Goal: Task Accomplishment & Management: Complete application form

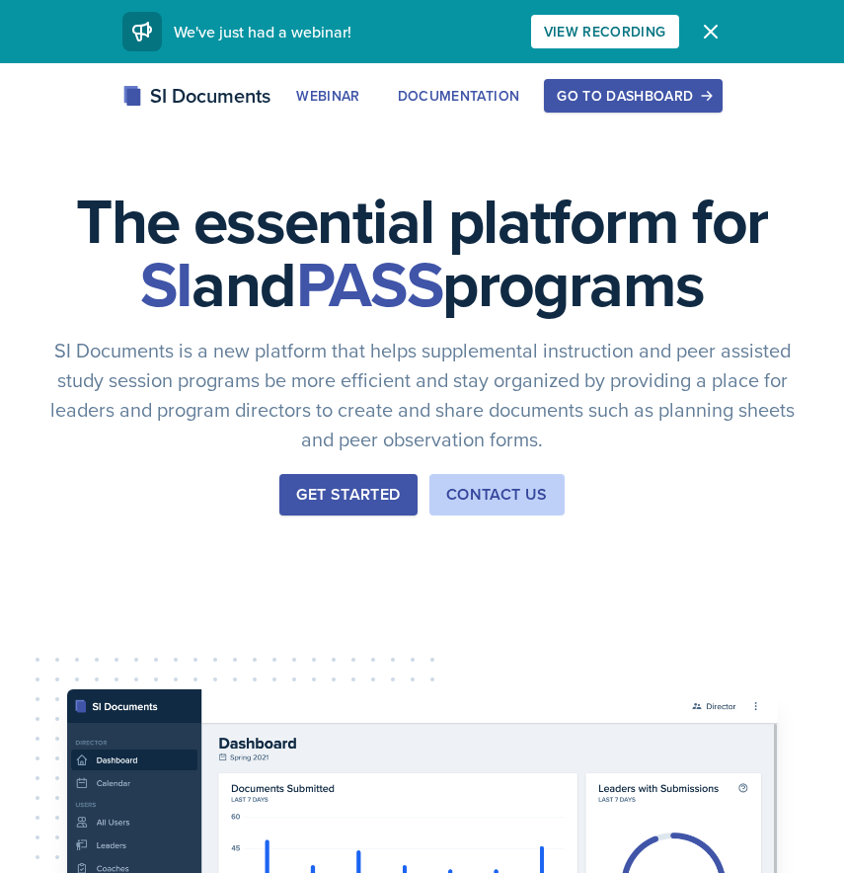
click at [661, 96] on div "Go to Dashboard" at bounding box center [633, 96] width 152 height 16
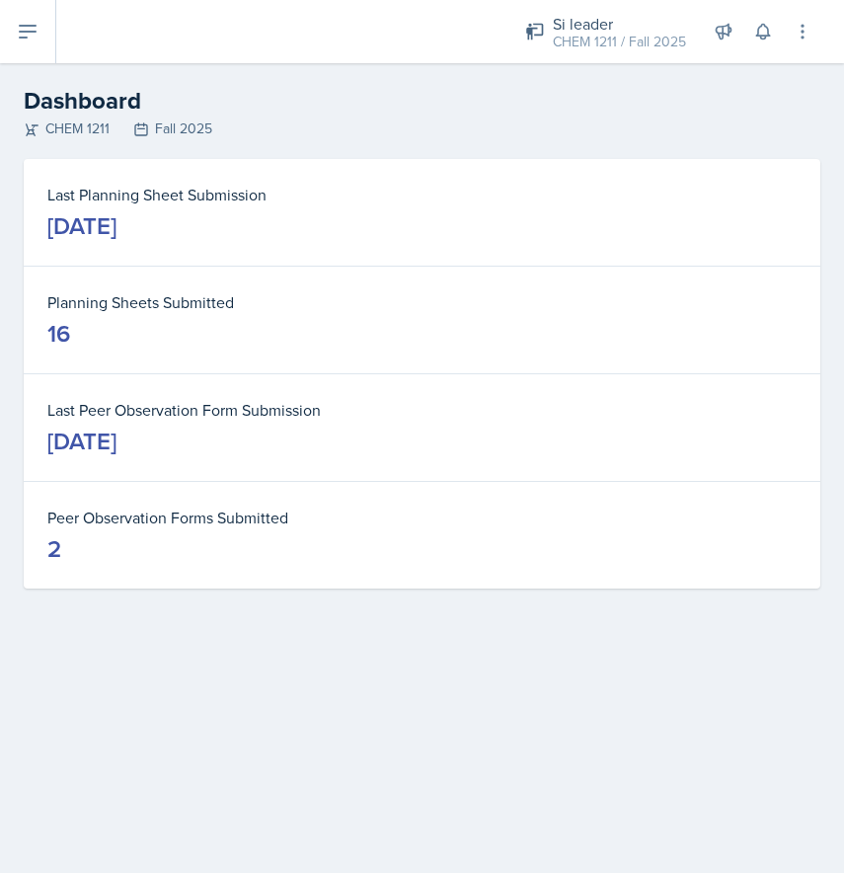
click at [29, 36] on icon at bounding box center [28, 32] width 24 height 24
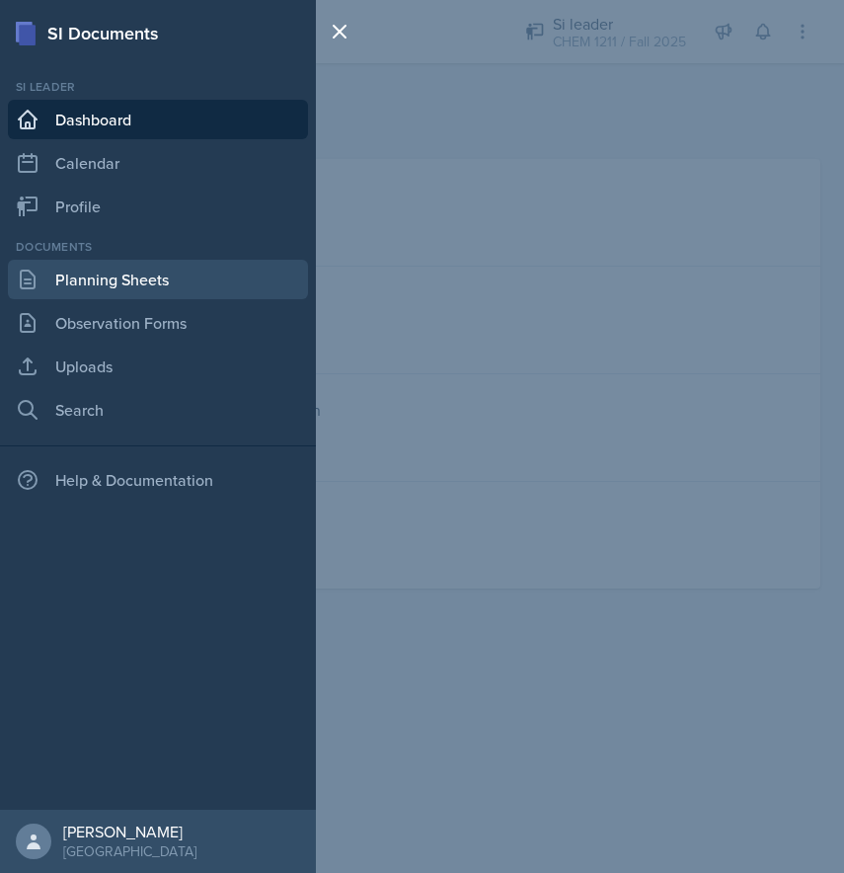
click at [94, 280] on link "Planning Sheets" at bounding box center [158, 280] width 300 height 40
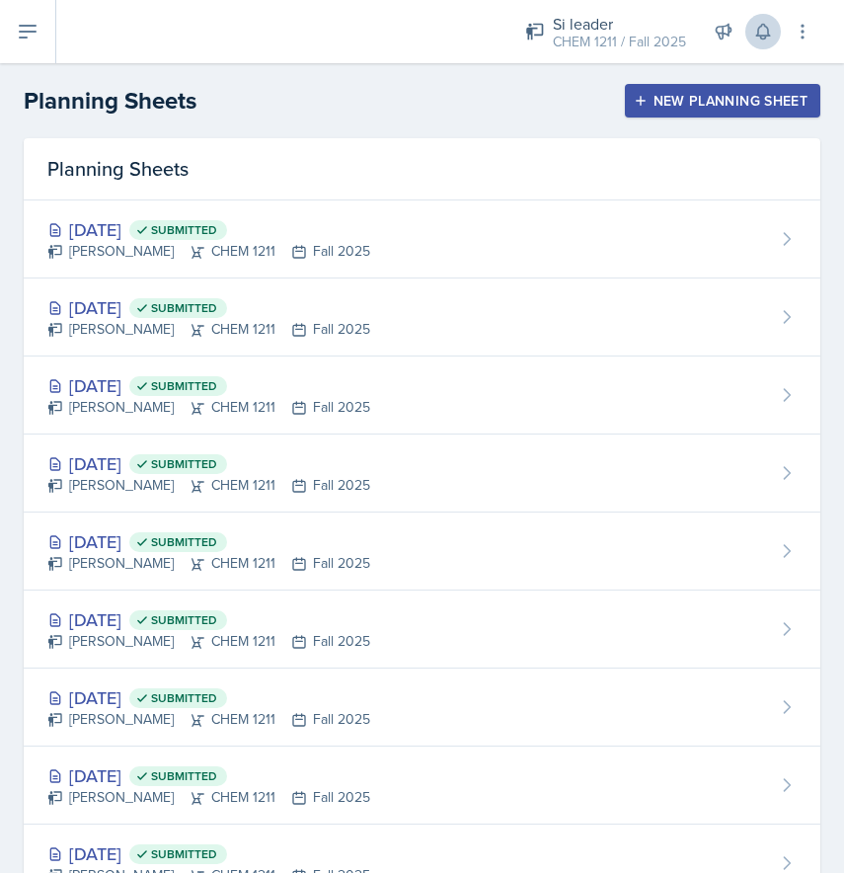
click at [769, 29] on icon at bounding box center [764, 32] width 20 height 20
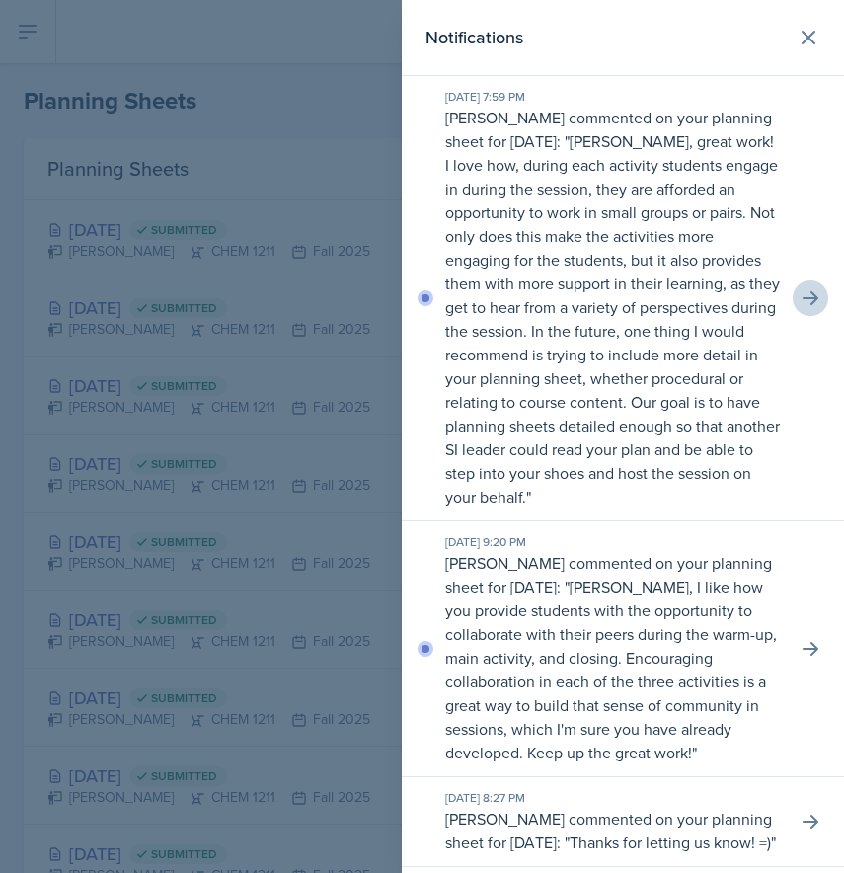
click at [812, 291] on icon at bounding box center [811, 298] width 20 height 20
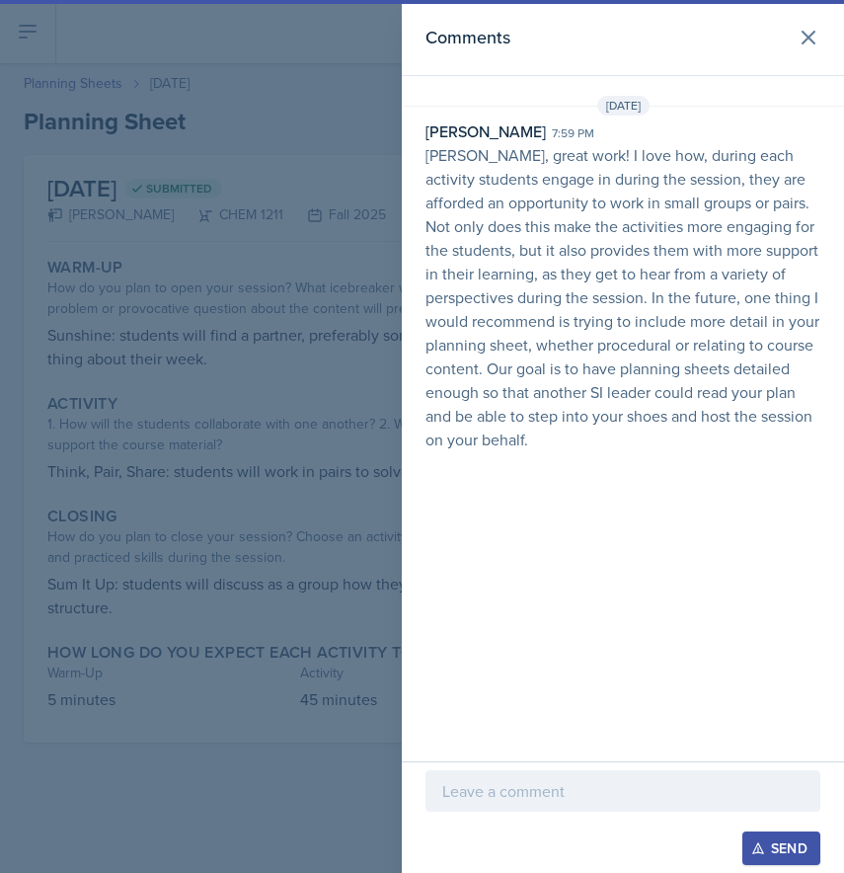
click at [495, 775] on div at bounding box center [623, 790] width 395 height 41
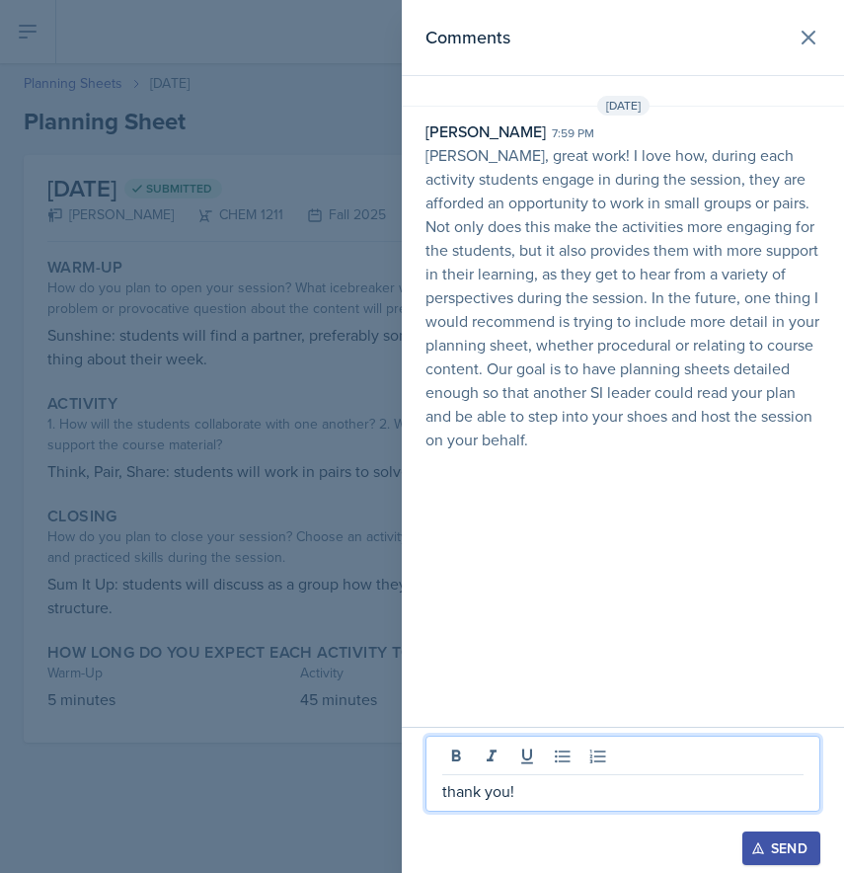
click at [783, 841] on div "Send" at bounding box center [782, 849] width 52 height 16
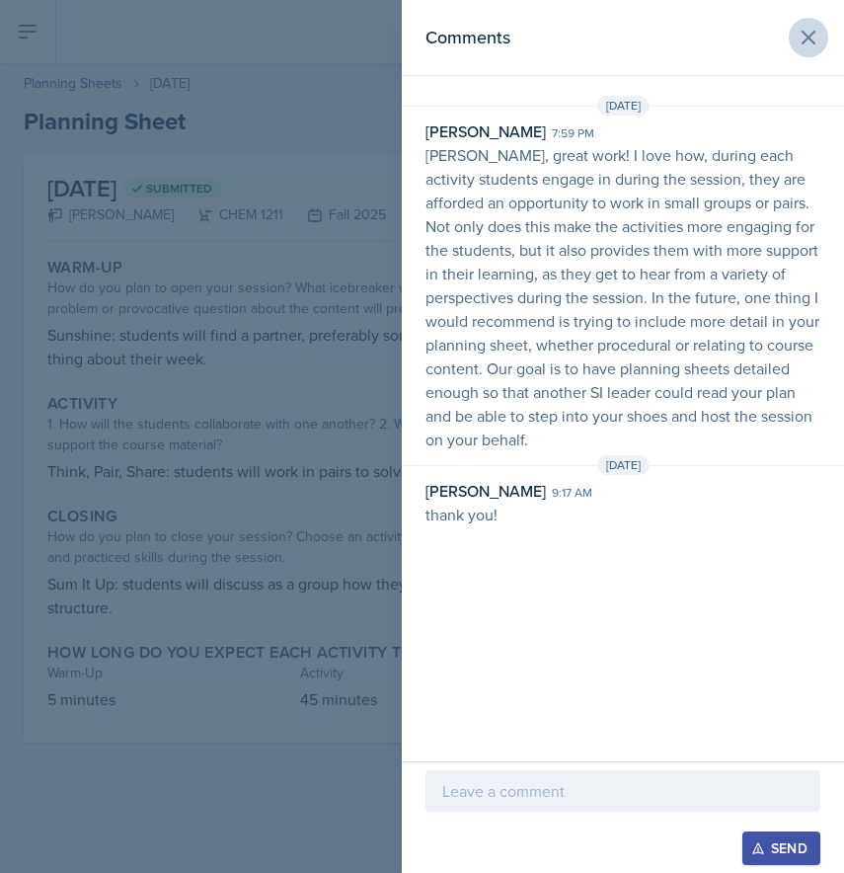
click at [804, 31] on icon at bounding box center [809, 38] width 24 height 24
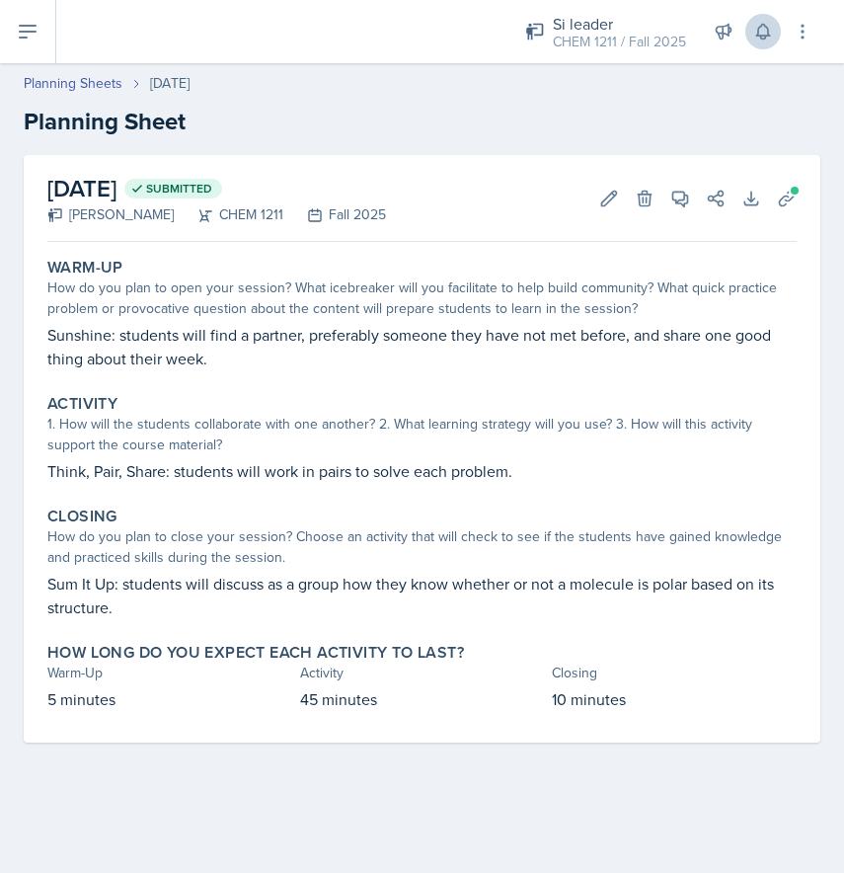
click at [756, 35] on icon at bounding box center [764, 32] width 20 height 20
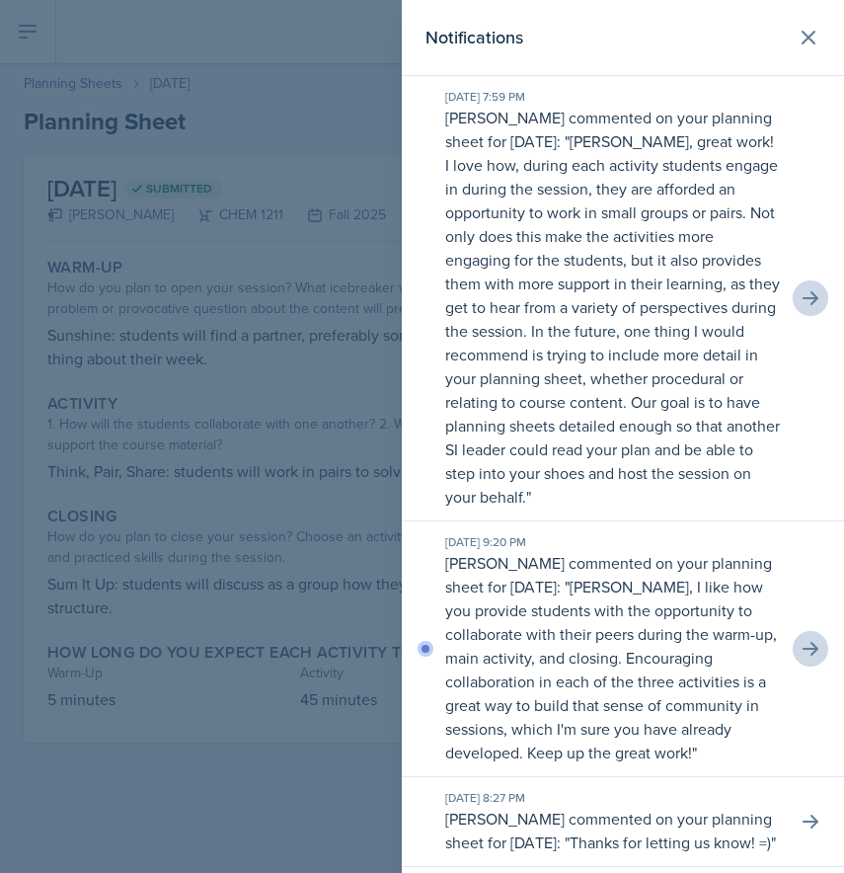
click at [805, 652] on icon at bounding box center [811, 649] width 20 height 20
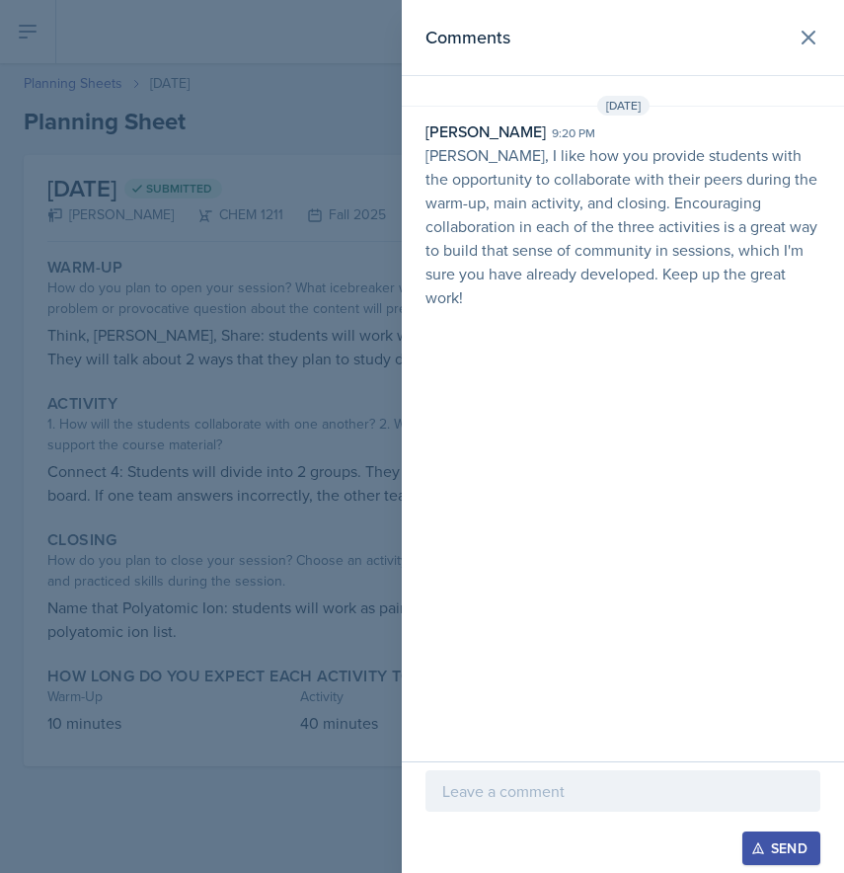
click at [510, 780] on p at bounding box center [622, 791] width 361 height 24
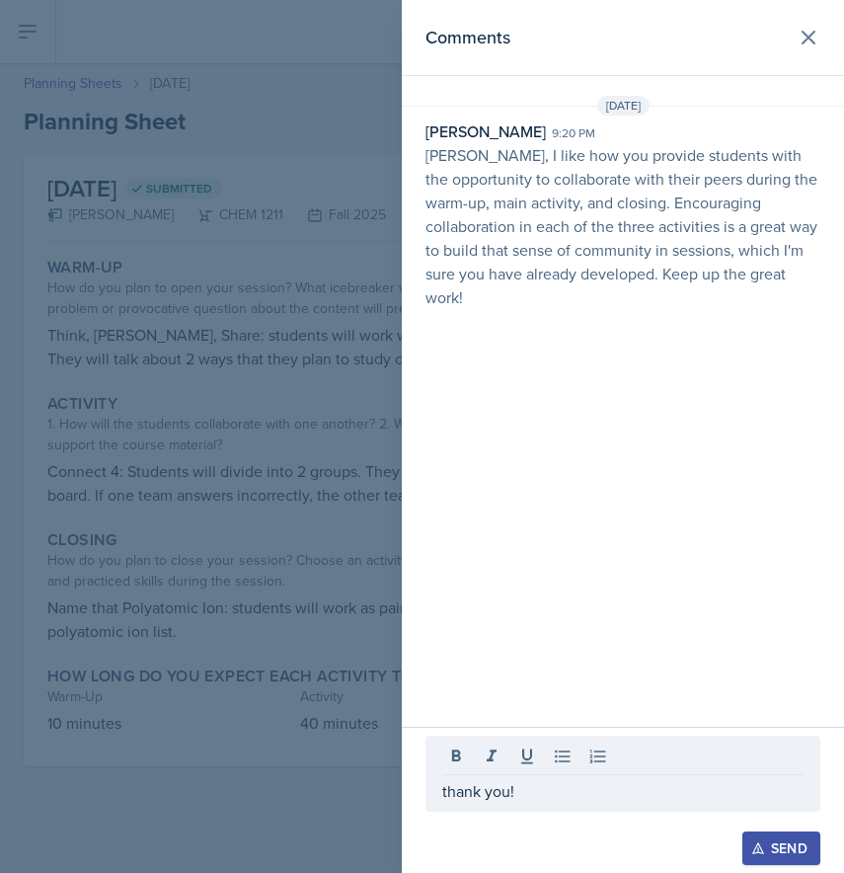
click at [795, 841] on div "Send" at bounding box center [782, 849] width 52 height 16
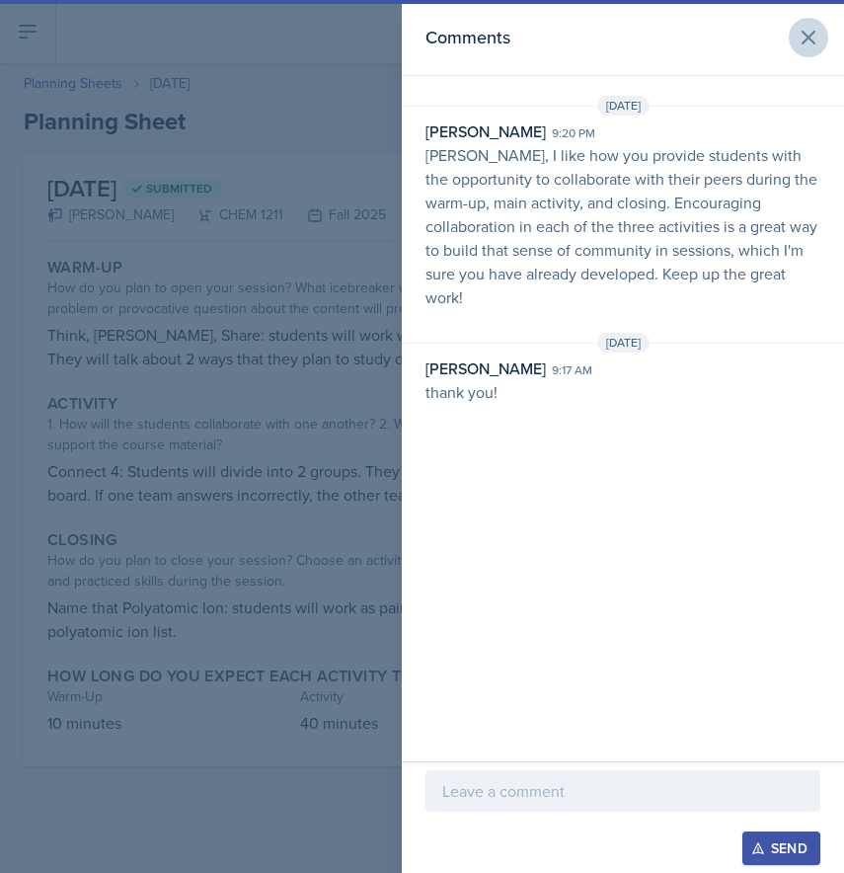
click at [813, 38] on icon at bounding box center [809, 38] width 24 height 24
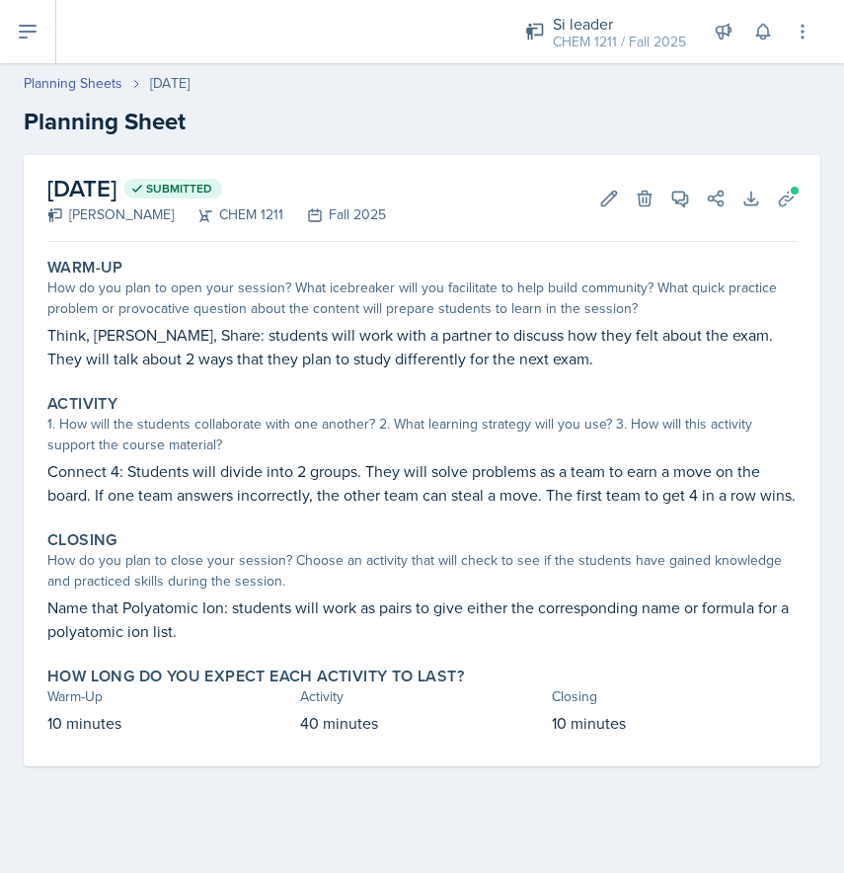
click at [28, 27] on icon at bounding box center [28, 32] width 16 height 12
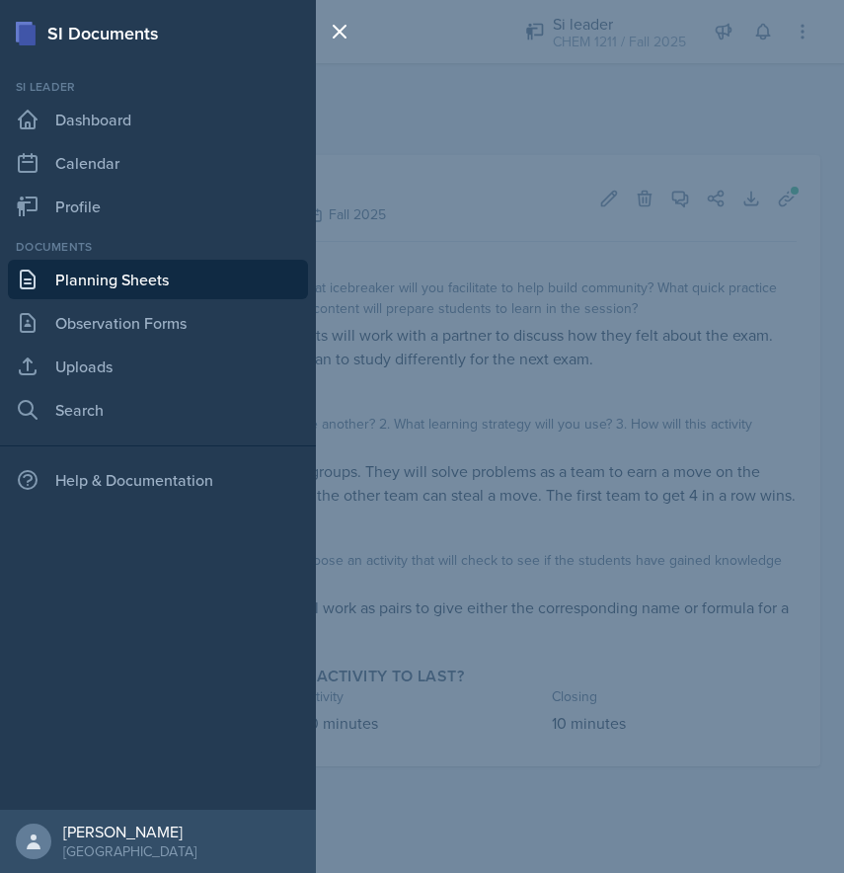
click at [324, 217] on div at bounding box center [343, 436] width 55 height 873
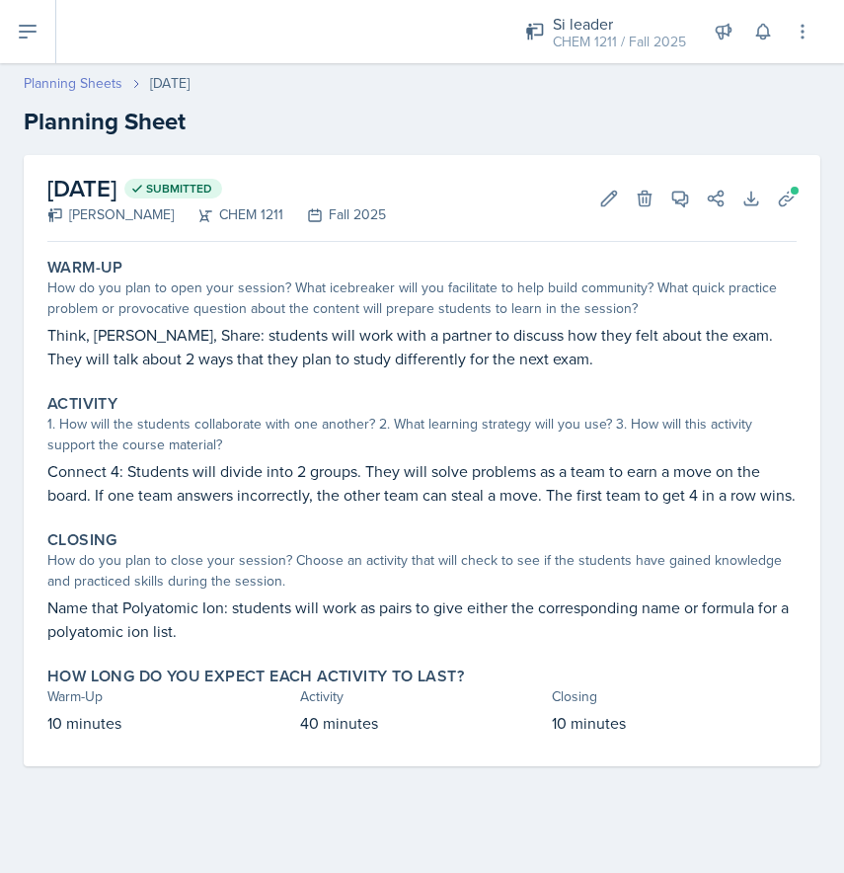
click at [103, 78] on link "Planning Sheets" at bounding box center [73, 83] width 99 height 21
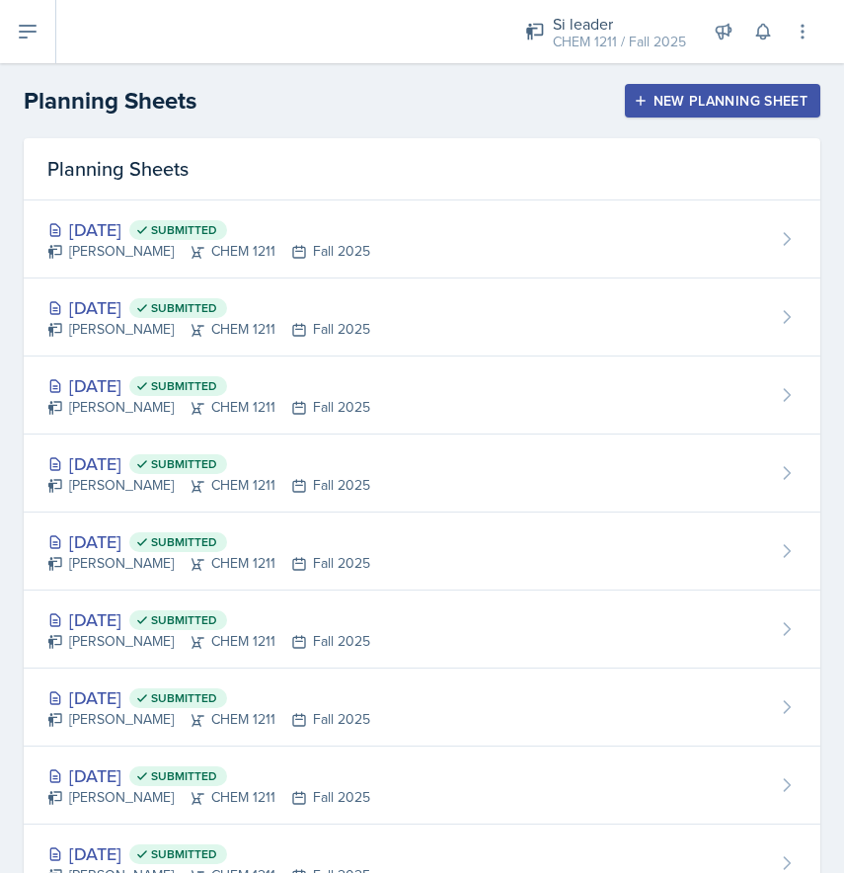
click at [661, 101] on div "New Planning Sheet" at bounding box center [723, 101] width 170 height 16
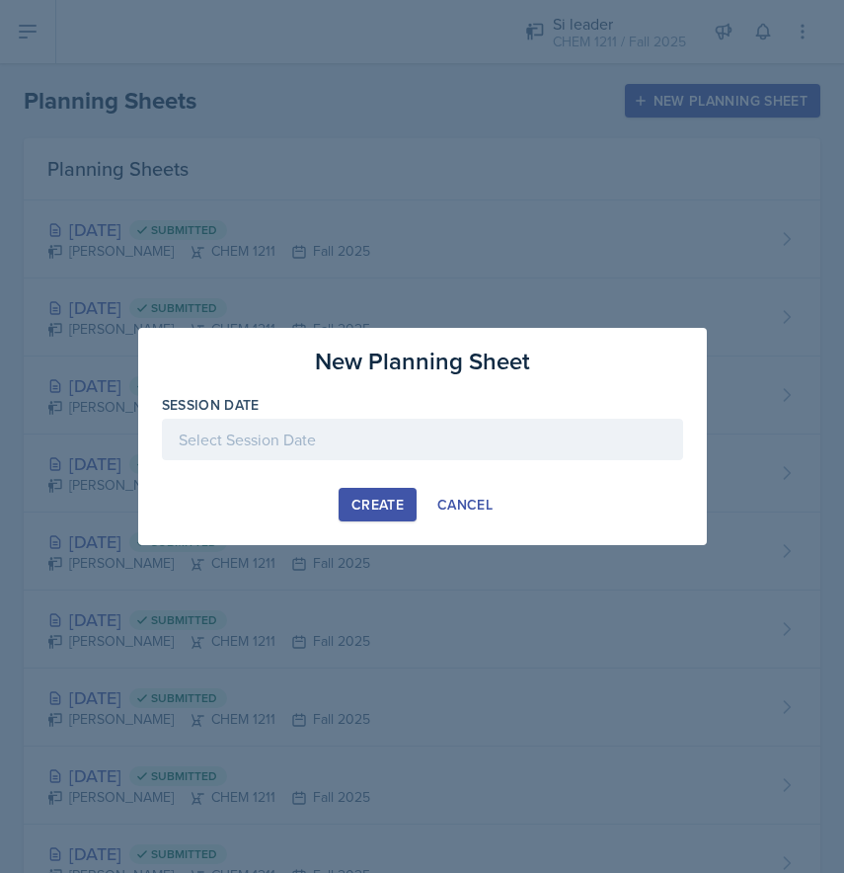
click at [240, 421] on div at bounding box center [423, 439] width 522 height 41
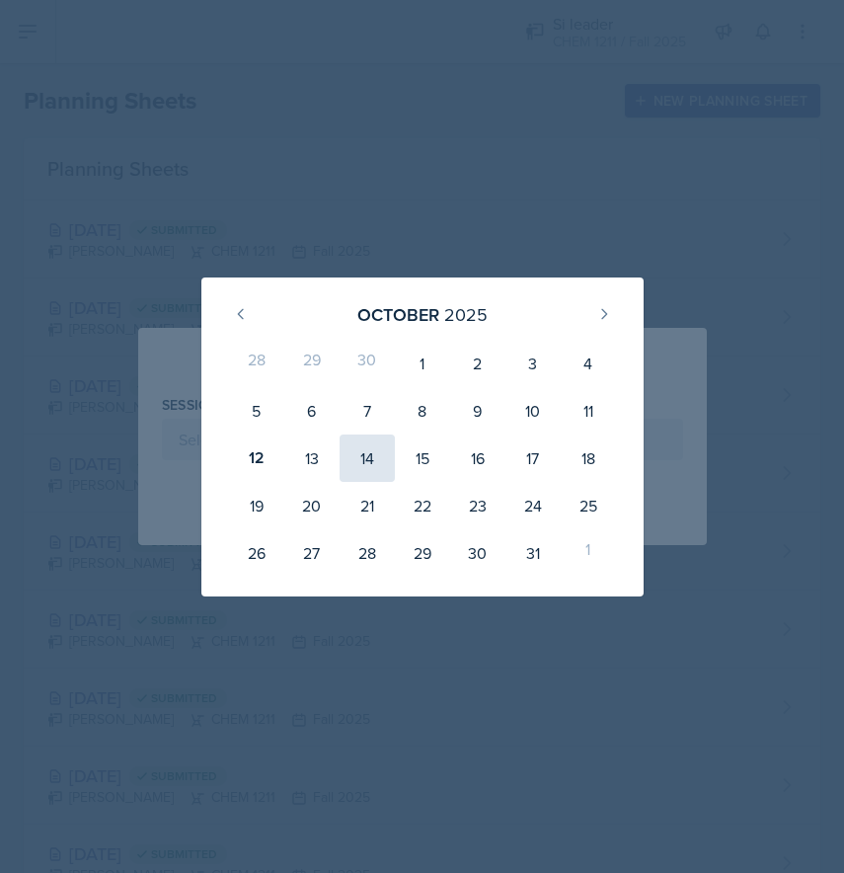
click at [361, 447] on div "14" at bounding box center [367, 458] width 55 height 47
type input "[DATE]"
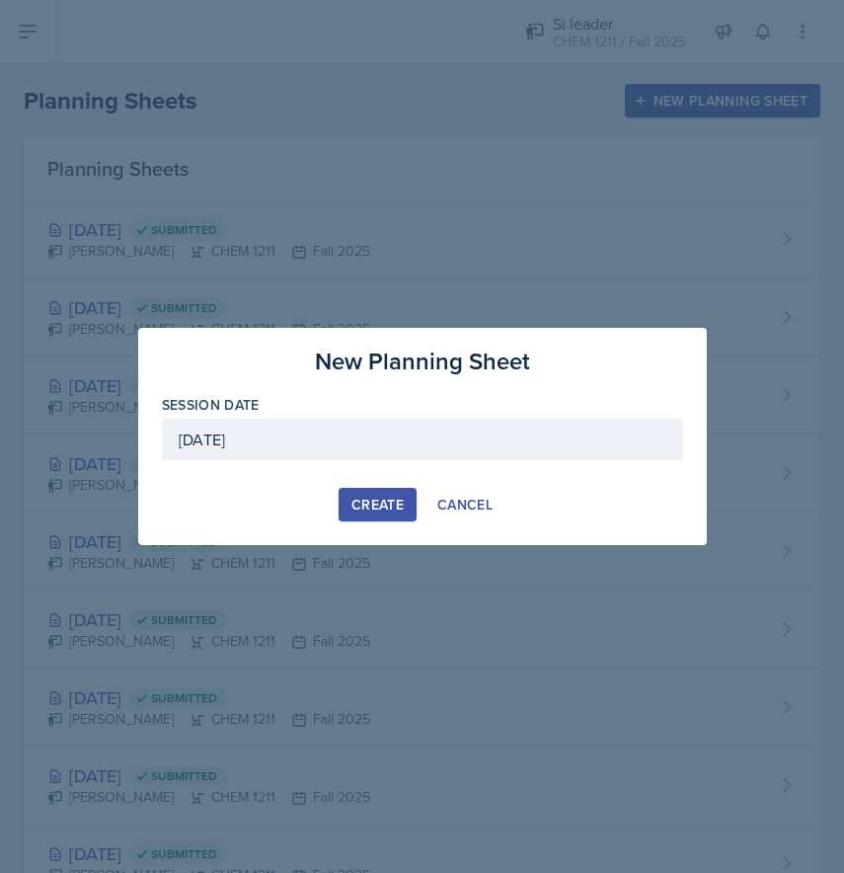
click at [374, 504] on div "Create" at bounding box center [378, 505] width 52 height 16
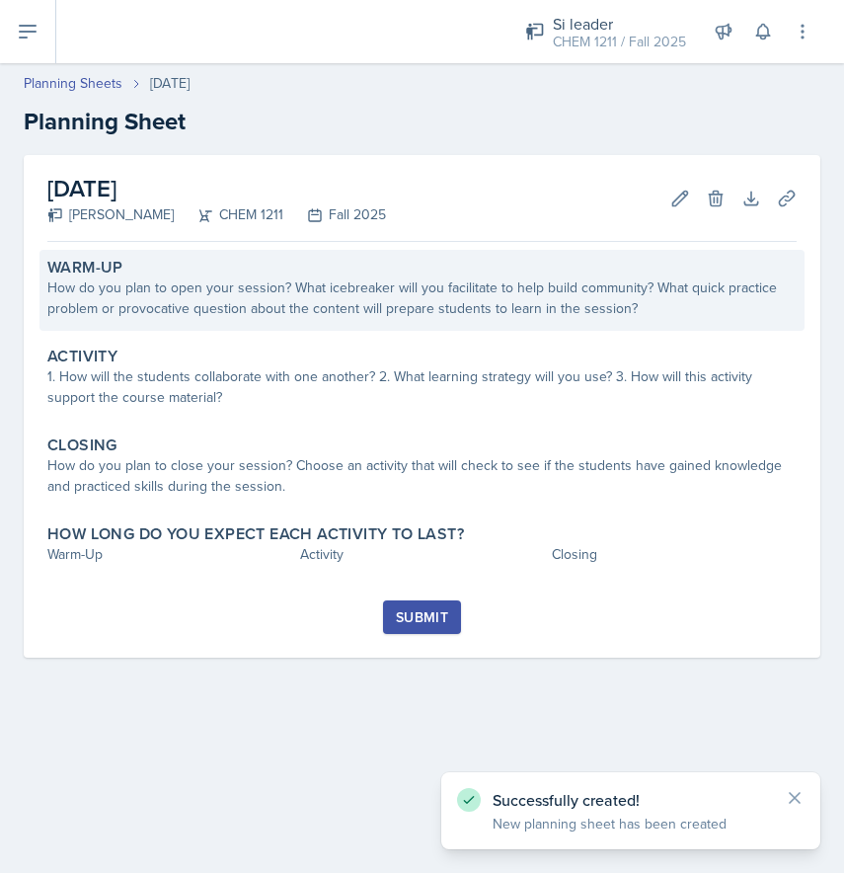
click at [120, 271] on label "Warm-Up" at bounding box center [85, 268] width 76 height 20
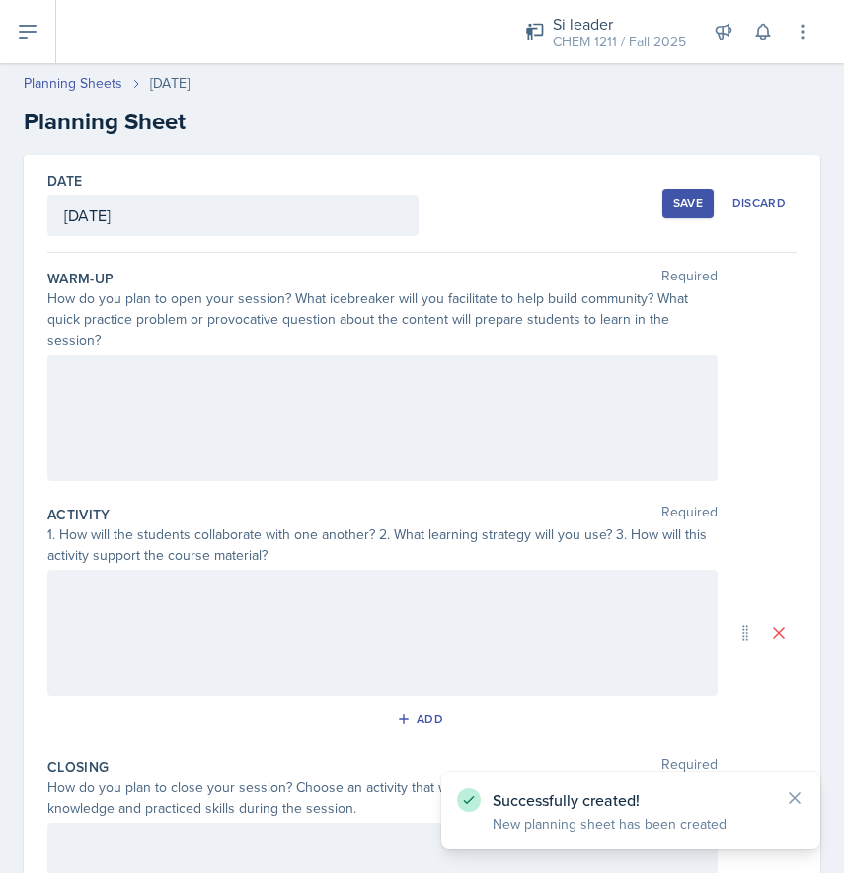
click at [92, 356] on div at bounding box center [382, 418] width 671 height 126
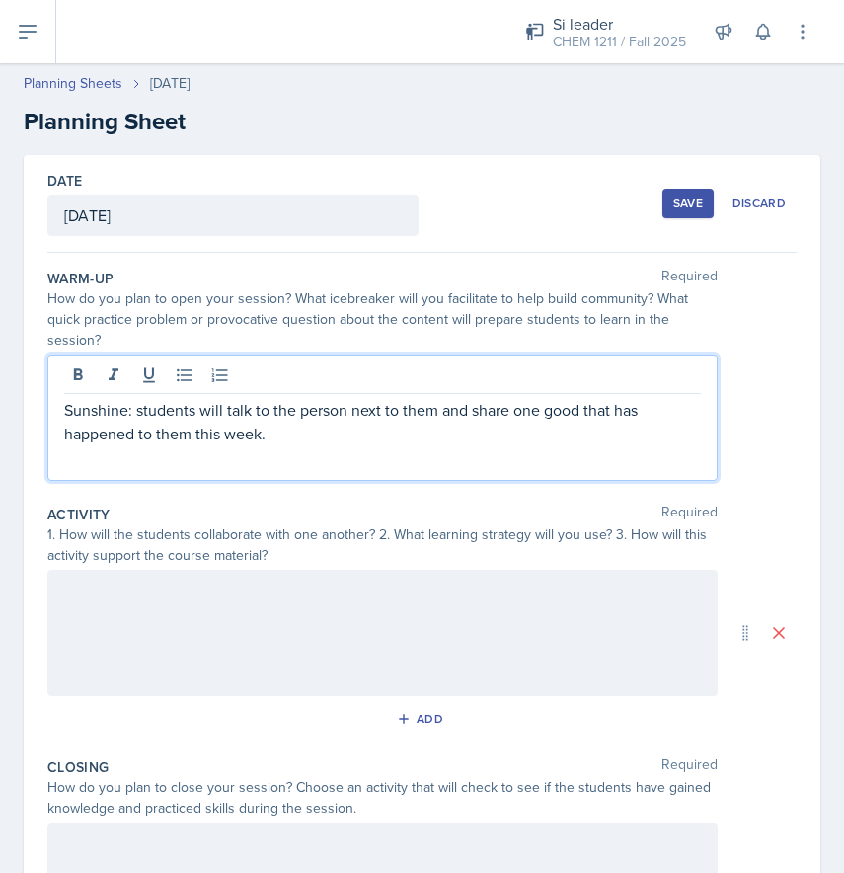
click at [156, 614] on div at bounding box center [382, 633] width 671 height 126
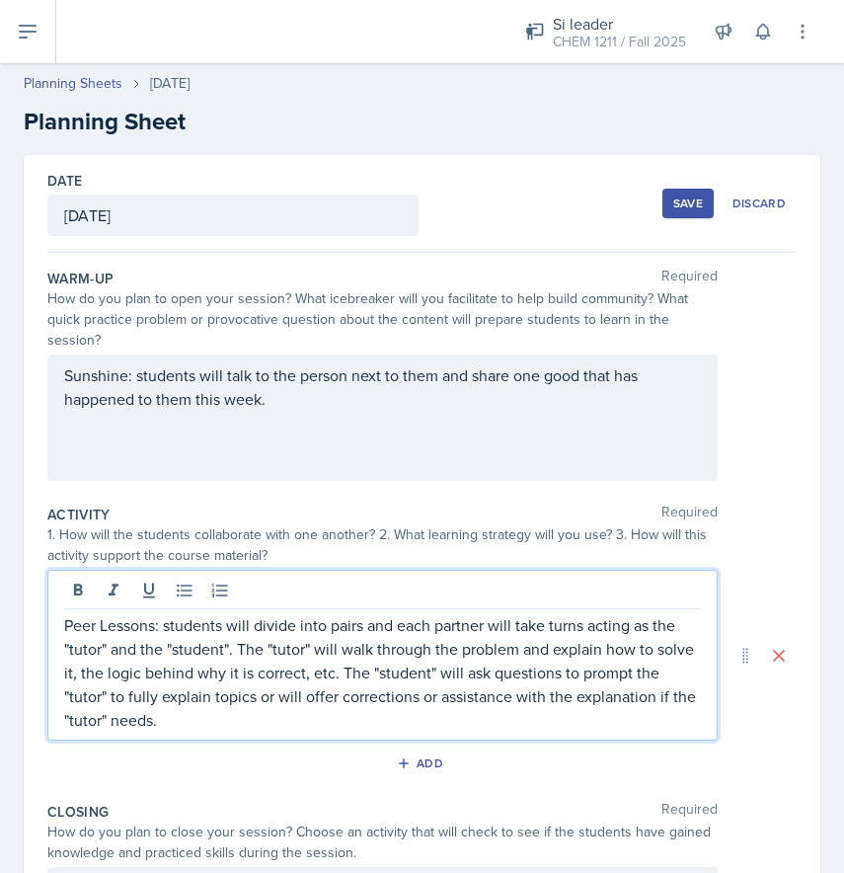
click at [675, 683] on p "Peer Lessons: students will divide into pairs and each partner will take turns …" at bounding box center [382, 672] width 637 height 119
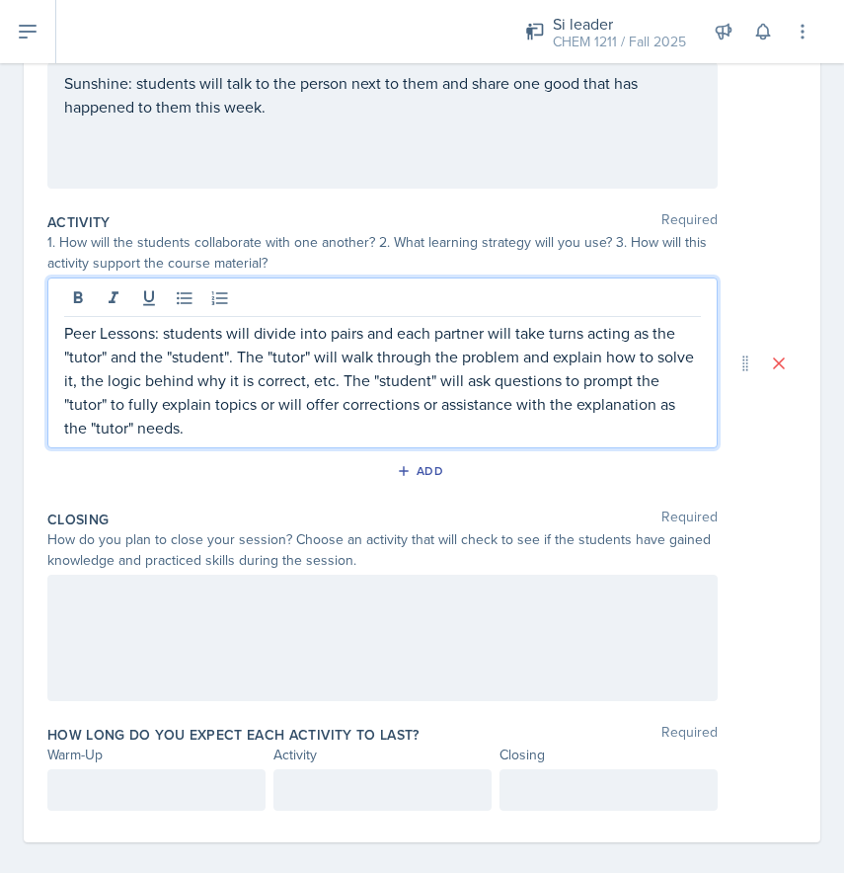
click at [224, 632] on div at bounding box center [382, 638] width 671 height 126
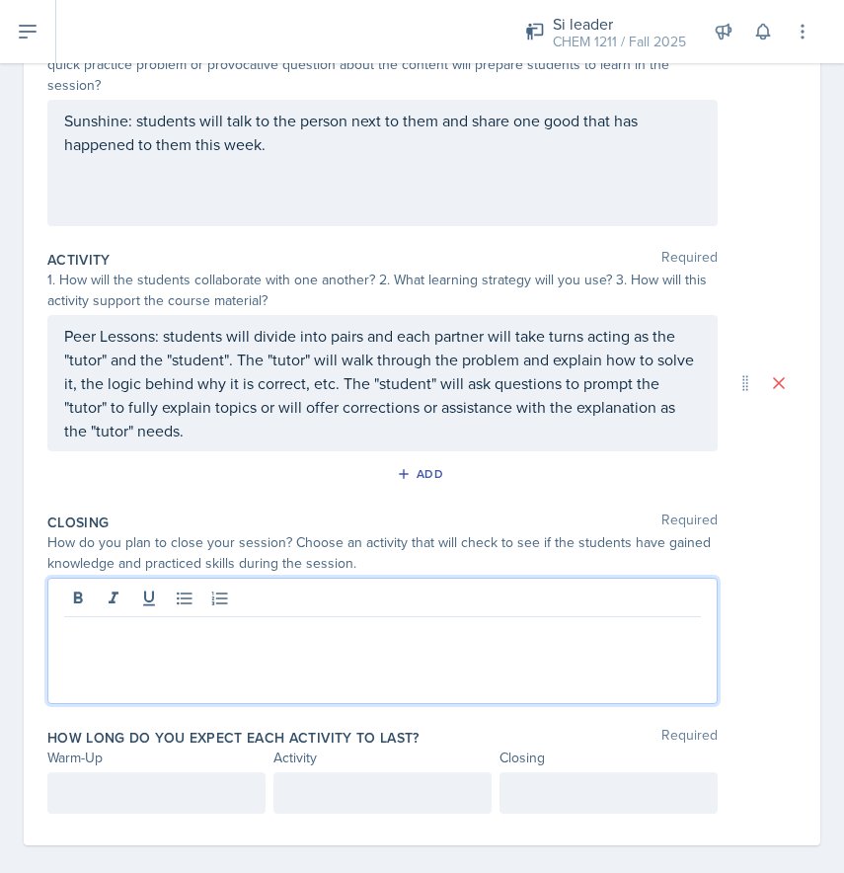
scroll to position [254, 0]
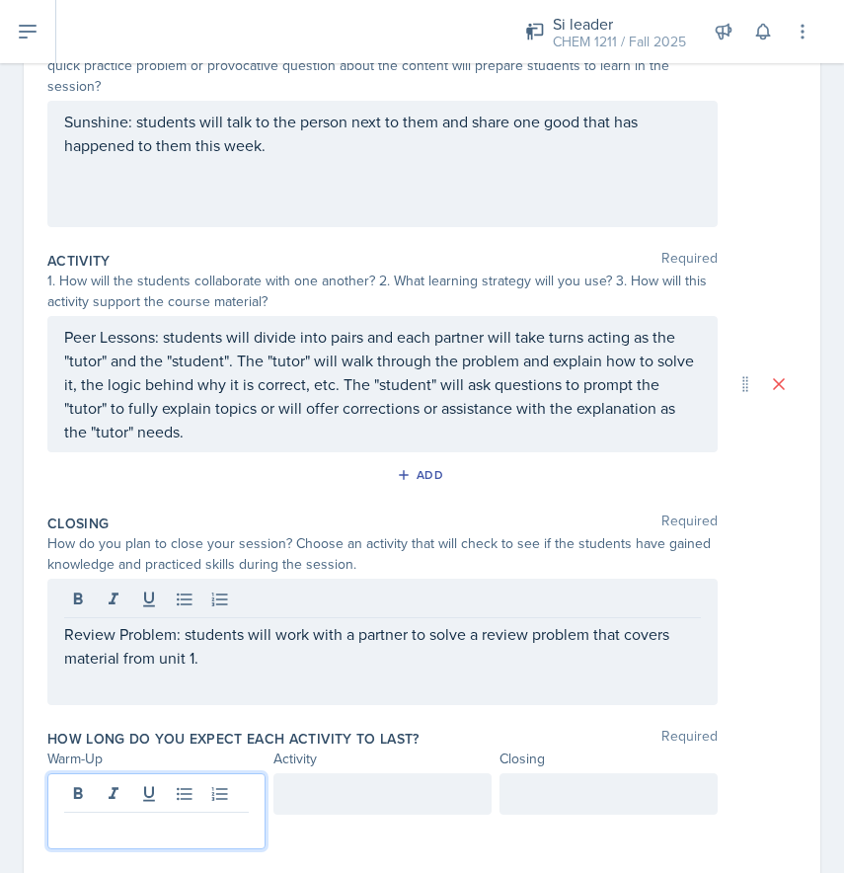
click at [160, 773] on div at bounding box center [156, 811] width 218 height 76
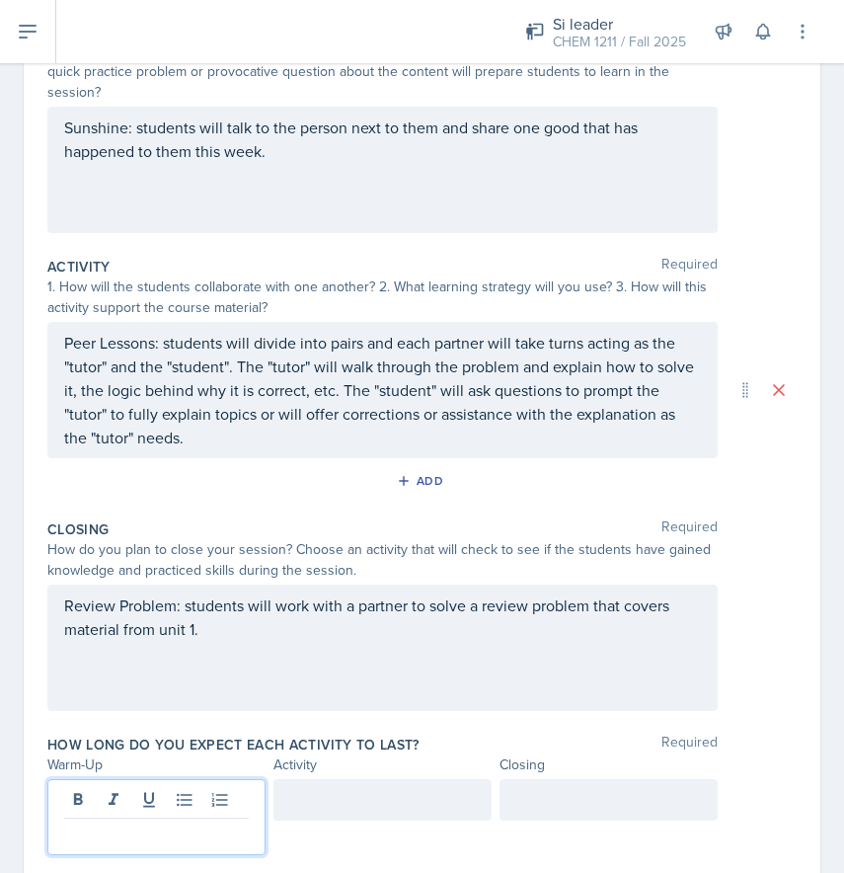
scroll to position [249, 0]
click at [289, 787] on div at bounding box center [383, 798] width 218 height 41
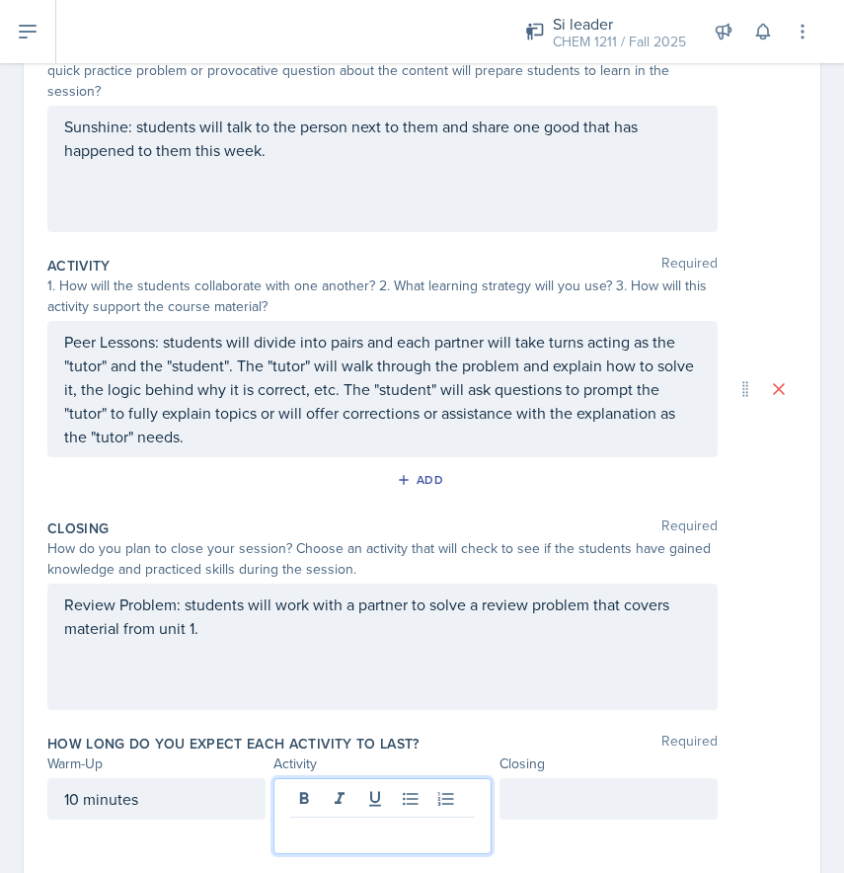
click at [584, 778] on div at bounding box center [609, 798] width 218 height 41
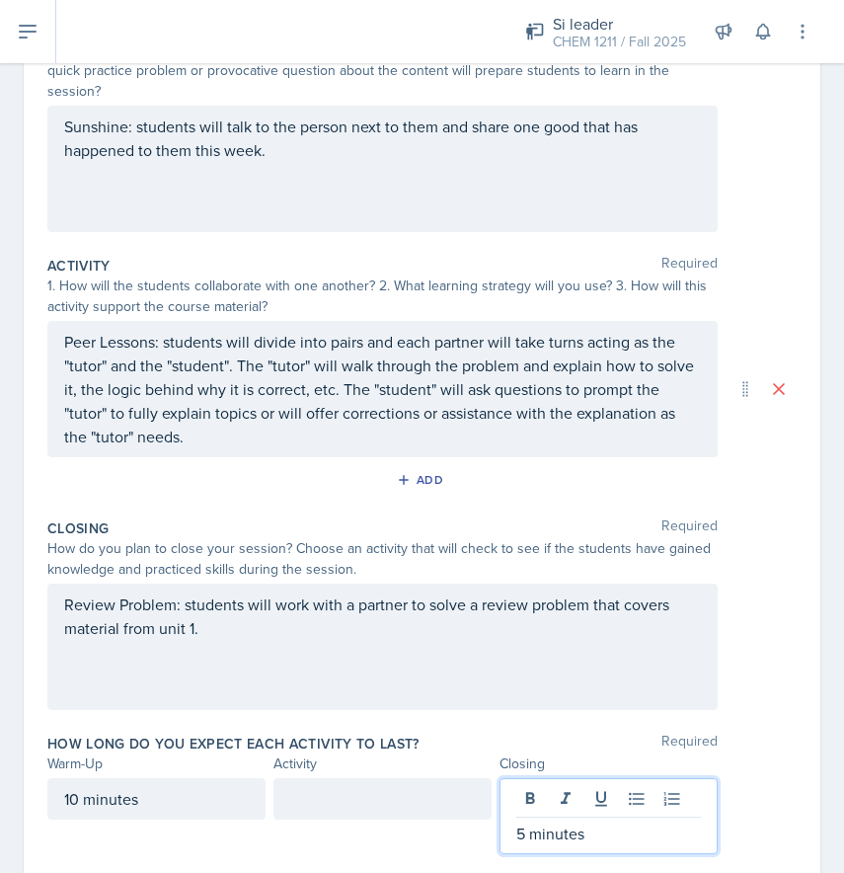
click at [405, 785] on div at bounding box center [383, 798] width 218 height 41
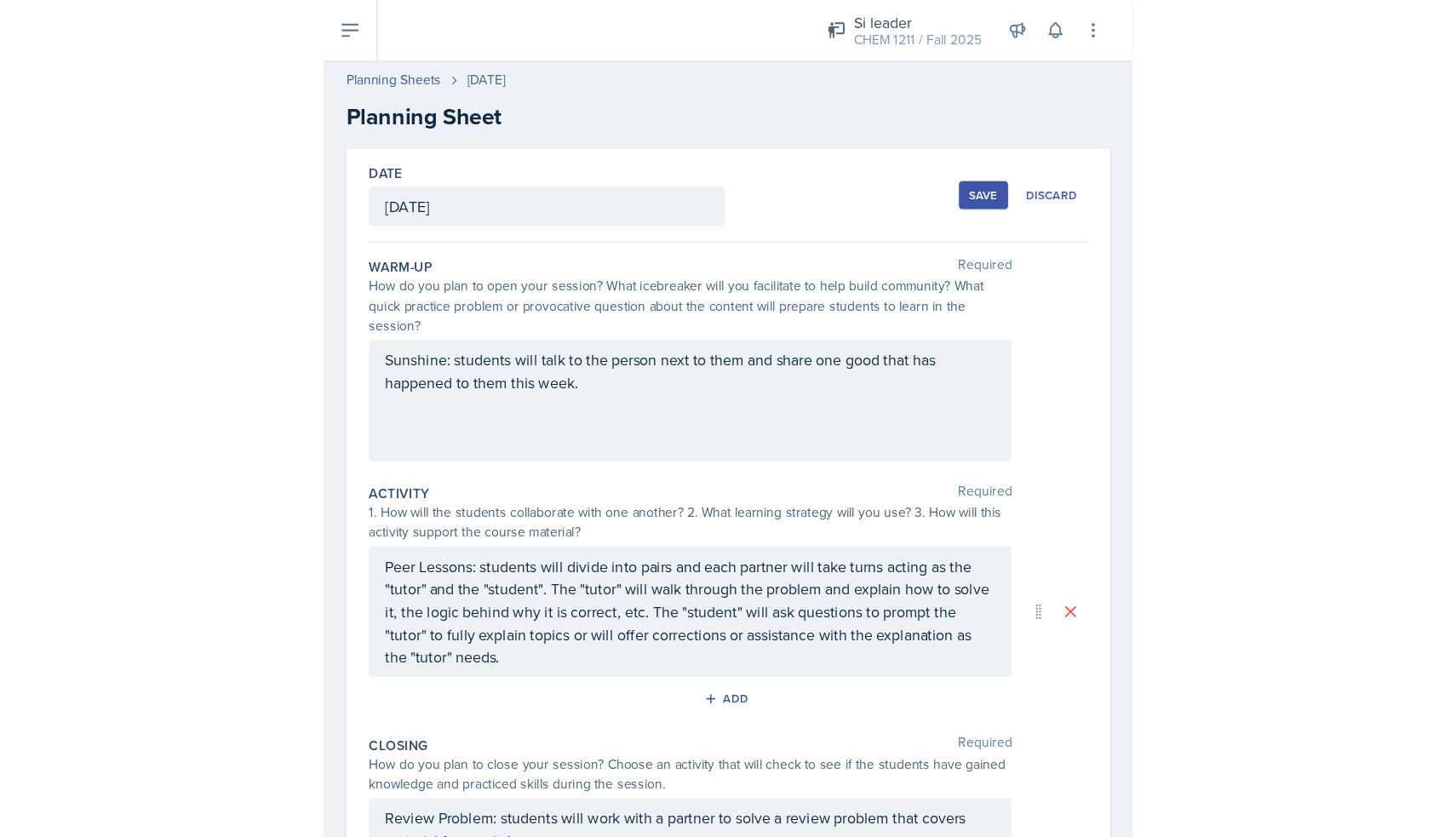
scroll to position [0, 0]
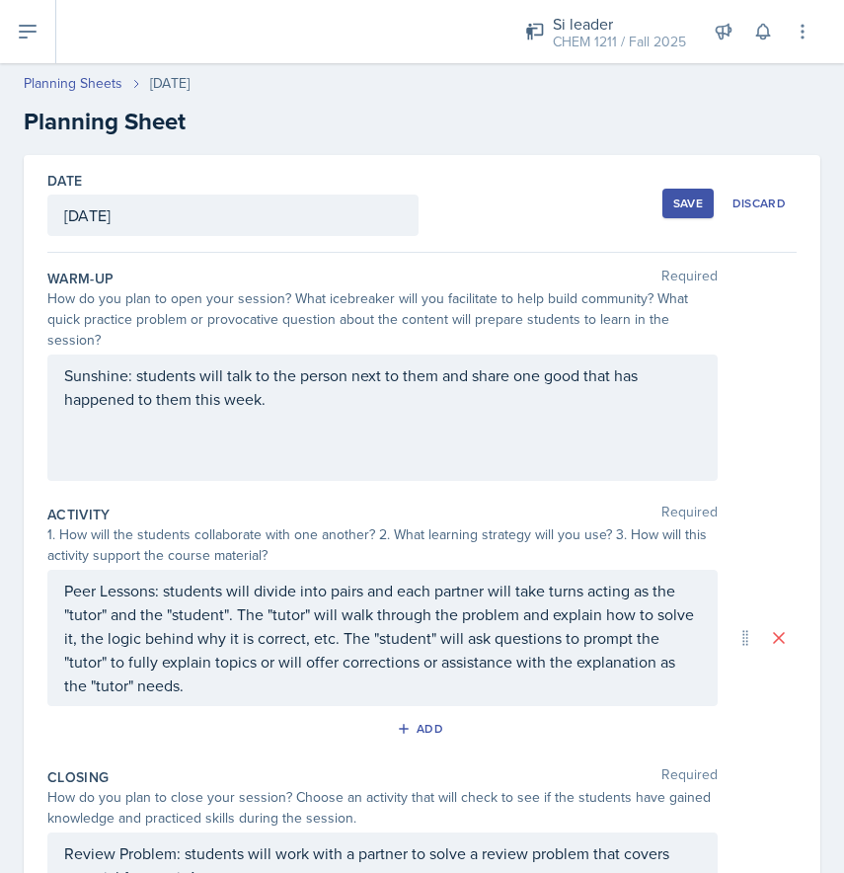
click at [685, 198] on div "Save" at bounding box center [689, 204] width 30 height 16
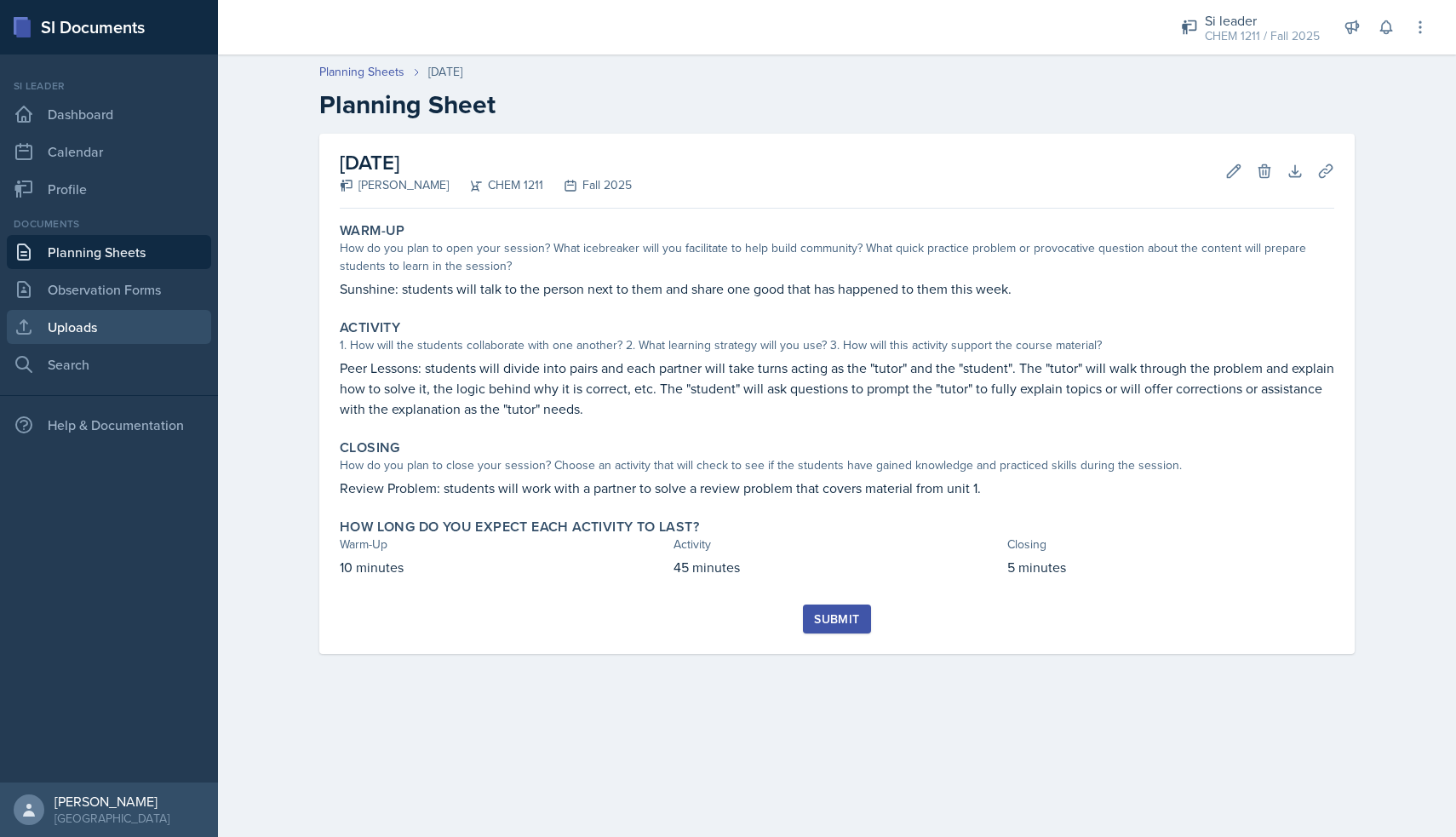
click at [94, 337] on link "Uploads" at bounding box center [109, 328] width 204 height 34
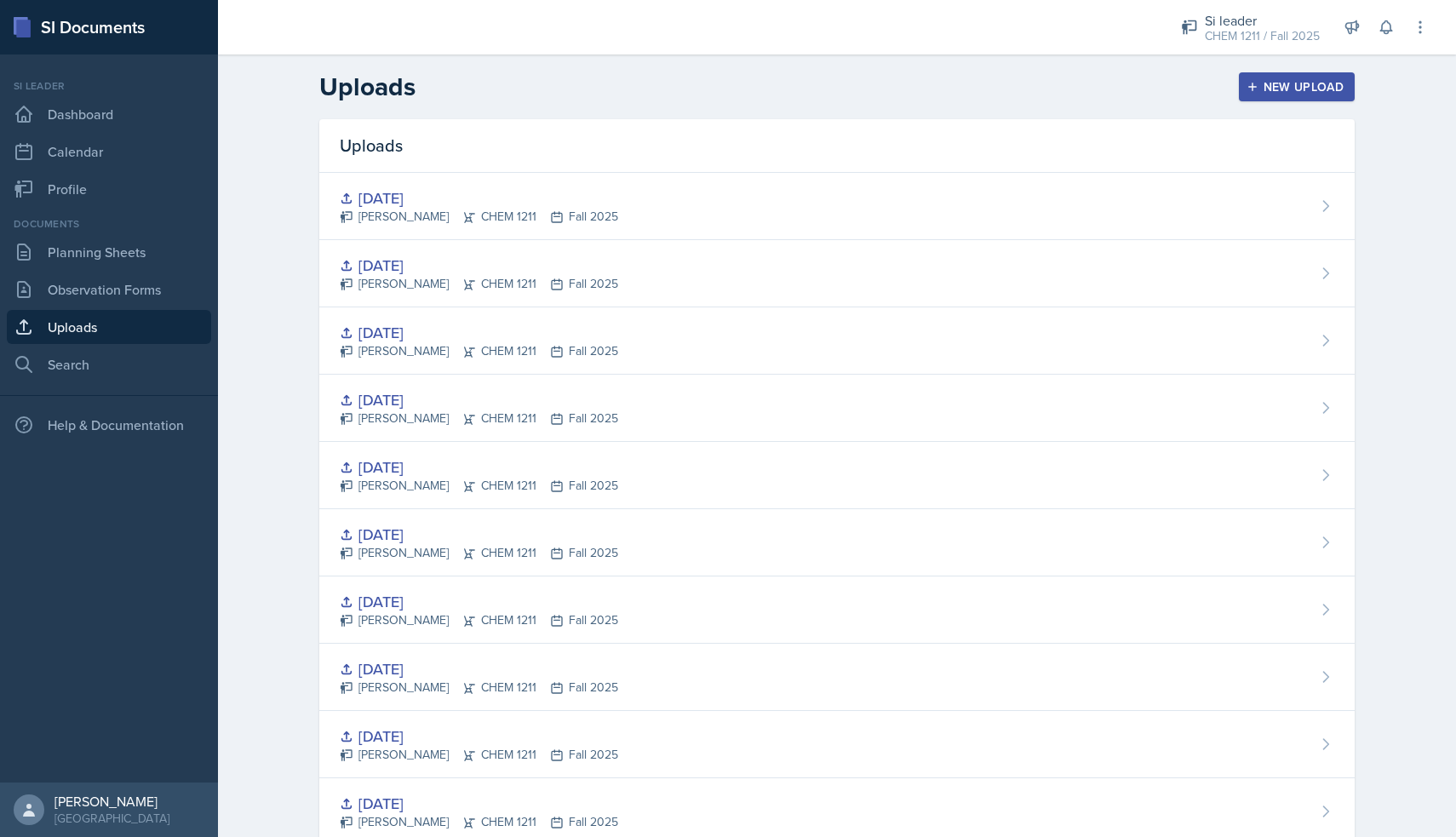
click at [727, 84] on div "New Upload" at bounding box center [1297, 87] width 95 height 14
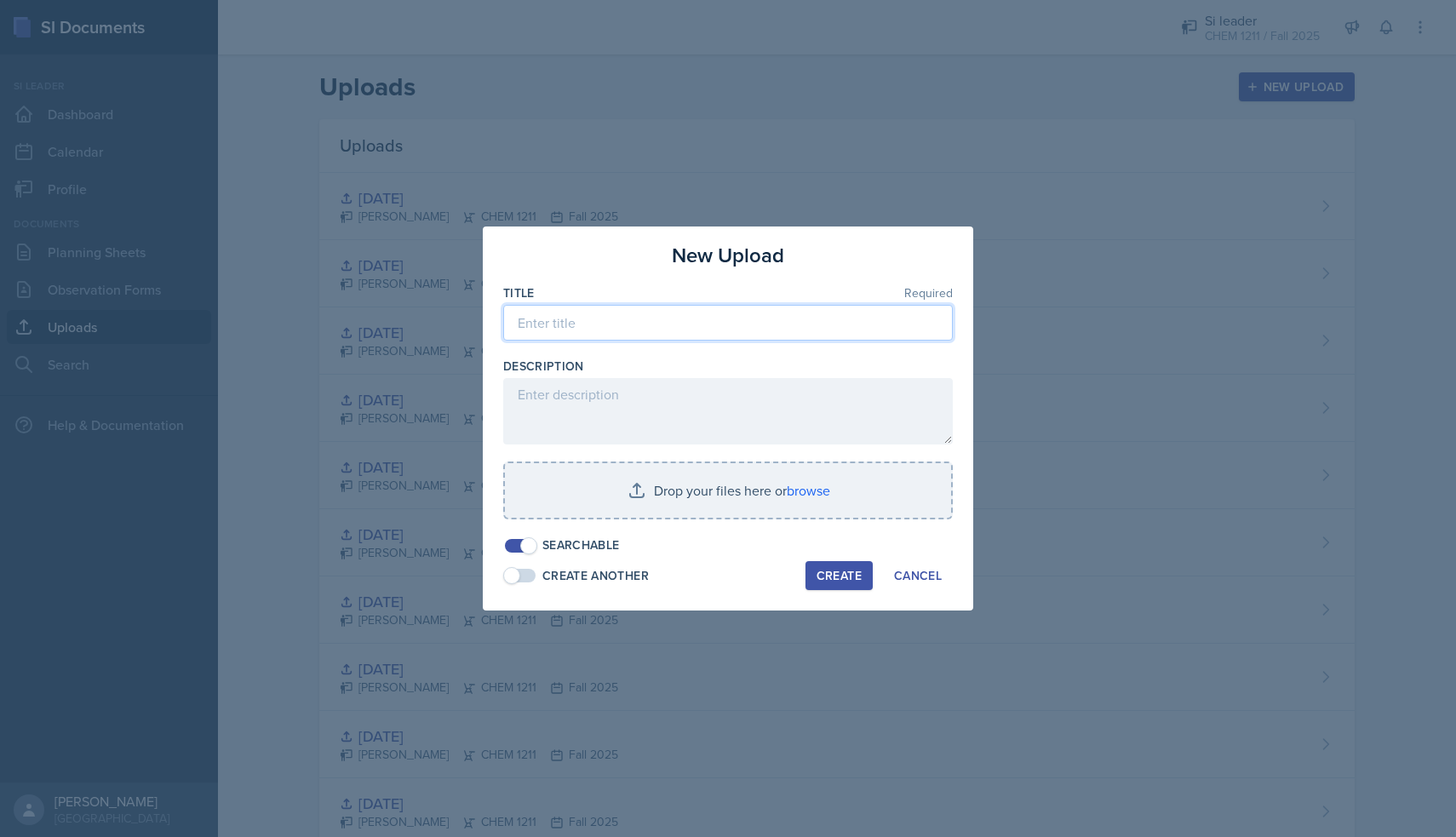
click at [661, 322] on input at bounding box center [728, 322] width 450 height 35
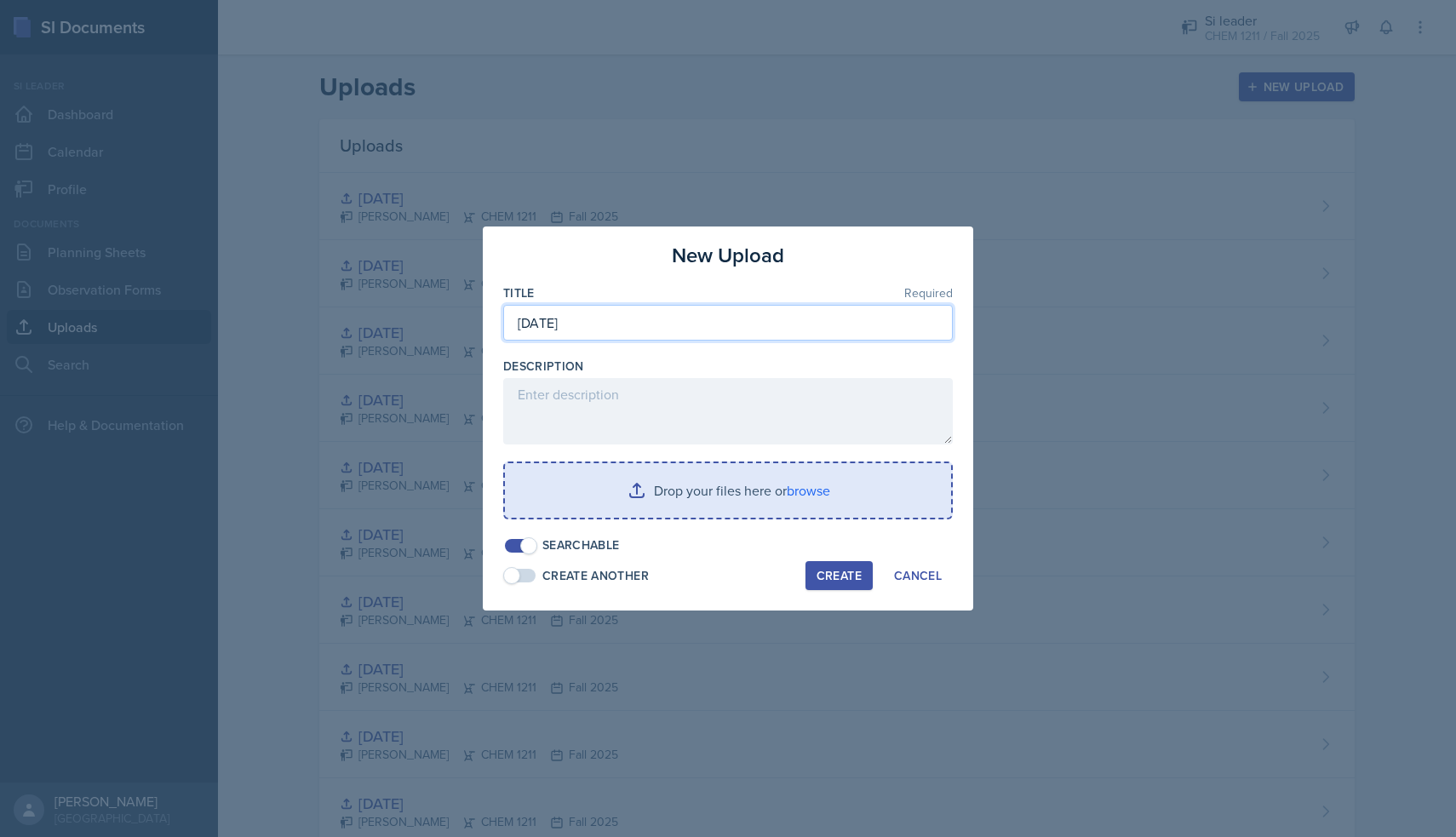
type input "[DATE]"
click at [677, 501] on input "file" at bounding box center [728, 490] width 447 height 54
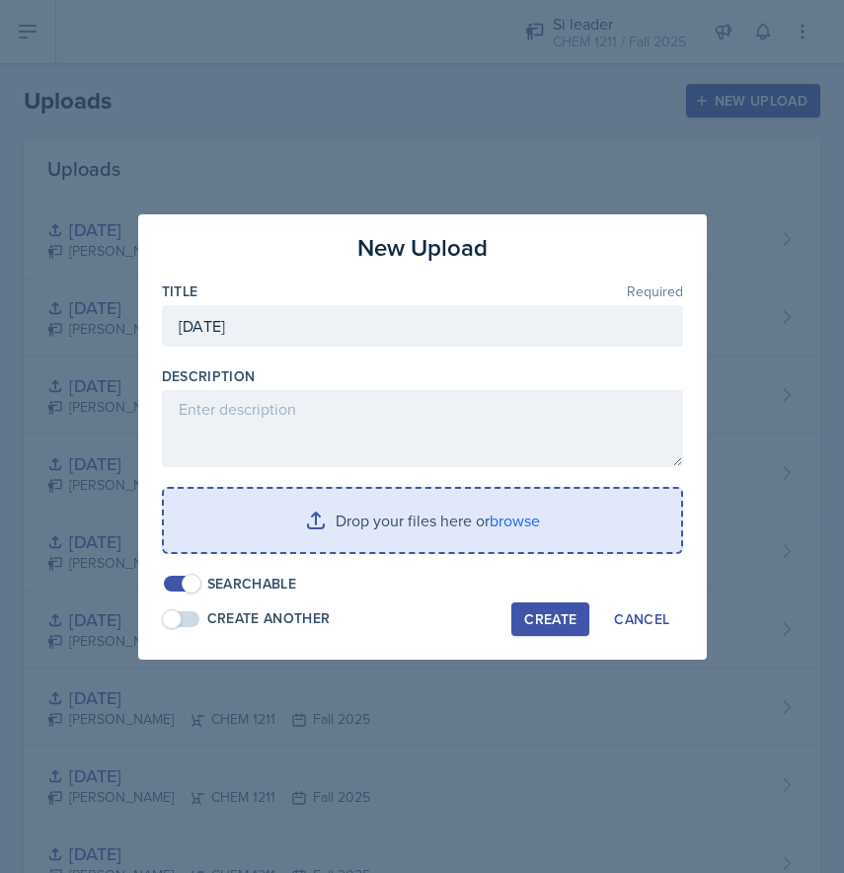
click at [259, 519] on input "file" at bounding box center [423, 520] width 518 height 63
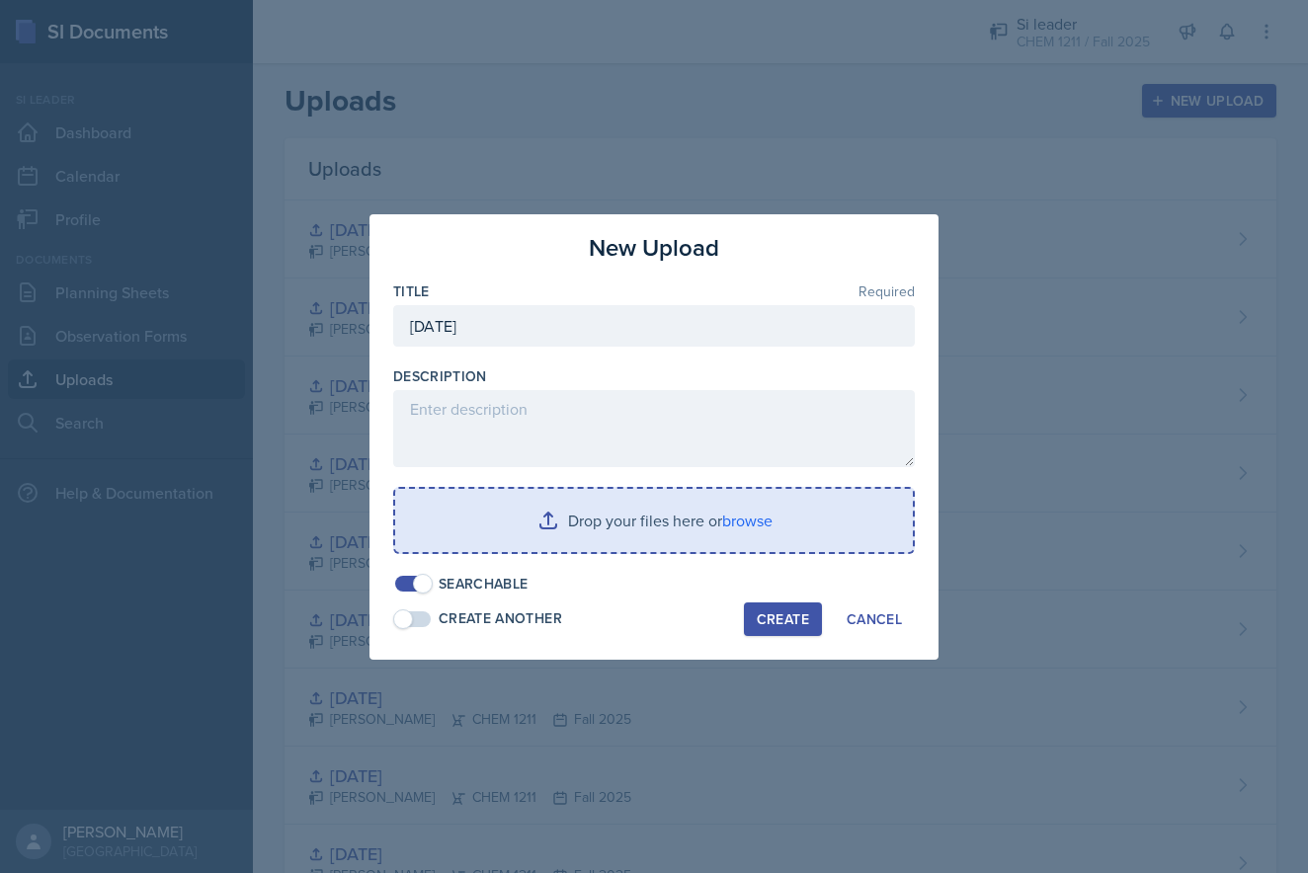
click at [553, 521] on input "file" at bounding box center [654, 520] width 518 height 63
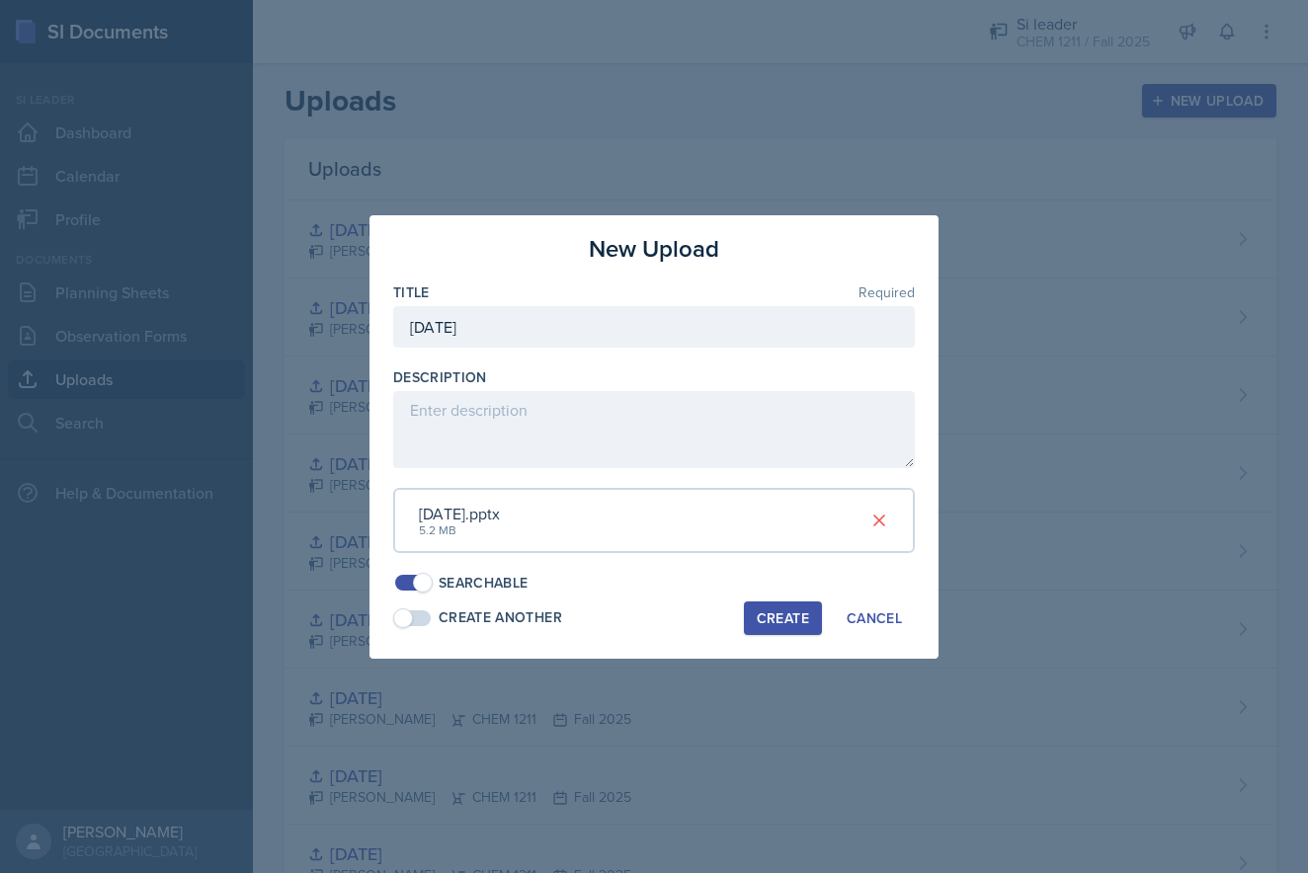
click at [776, 610] on div "Create" at bounding box center [783, 618] width 52 height 16
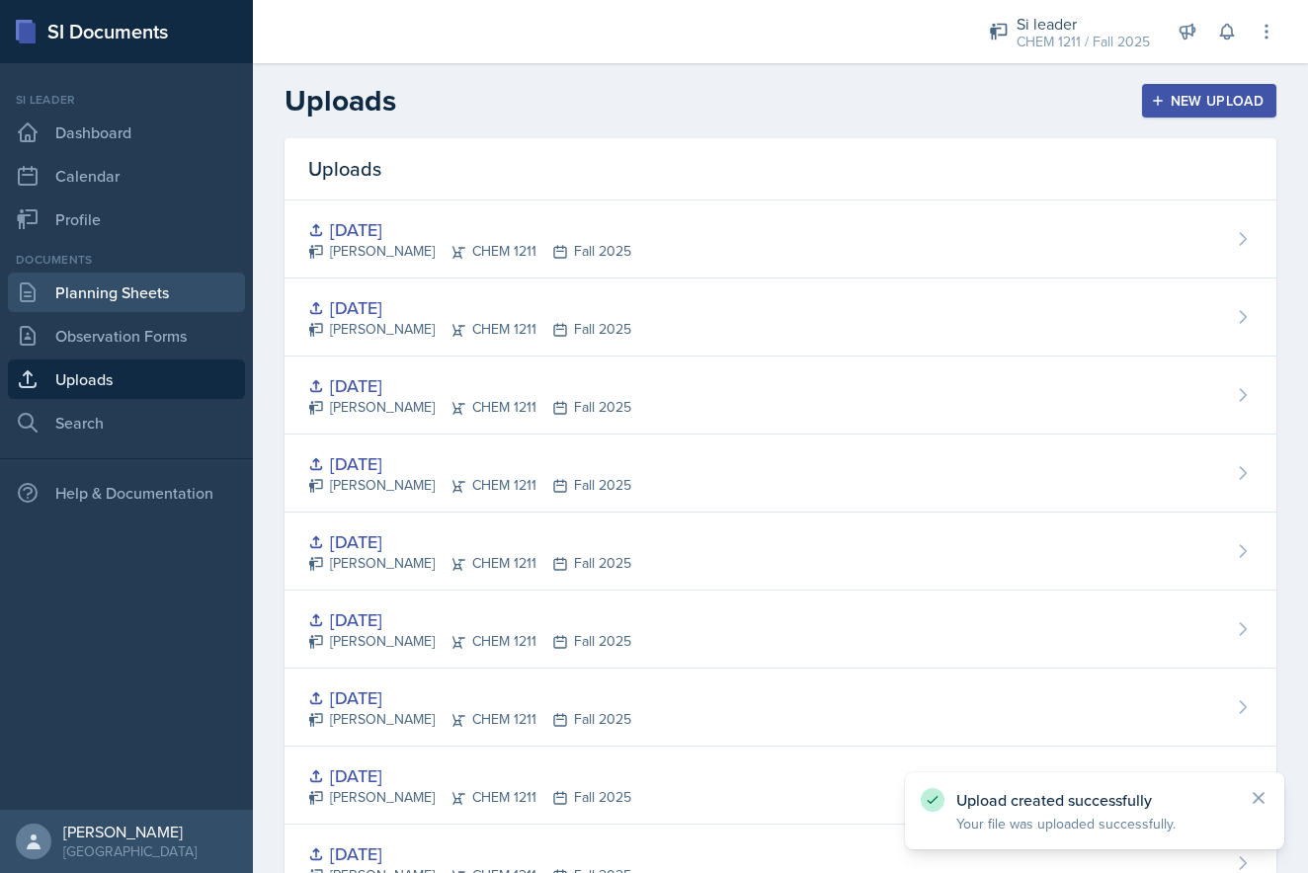
click at [163, 292] on link "Planning Sheets" at bounding box center [126, 293] width 237 height 40
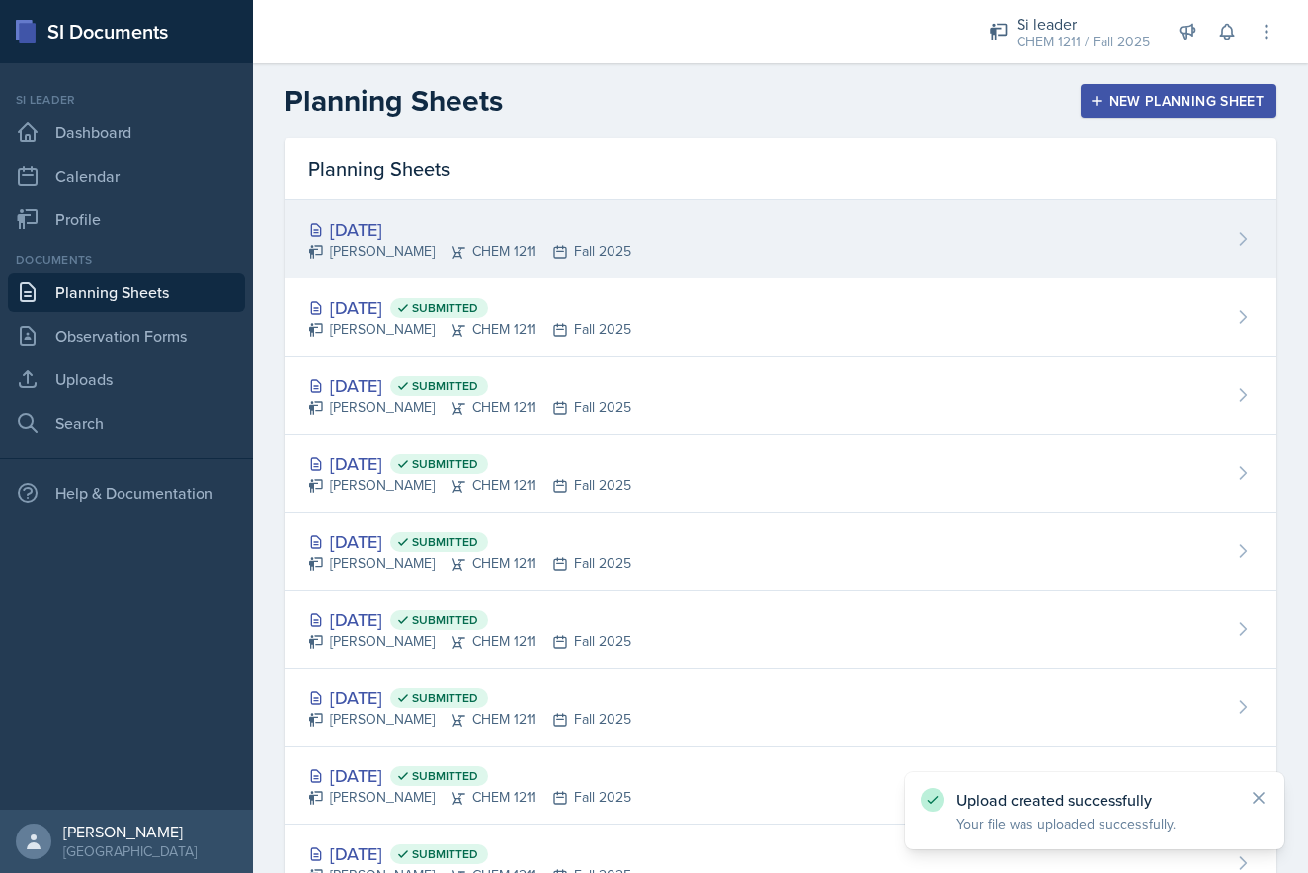
click at [843, 246] on div "[DATE] [PERSON_NAME] CHEM 1211 Fall 2025" at bounding box center [780, 240] width 992 height 78
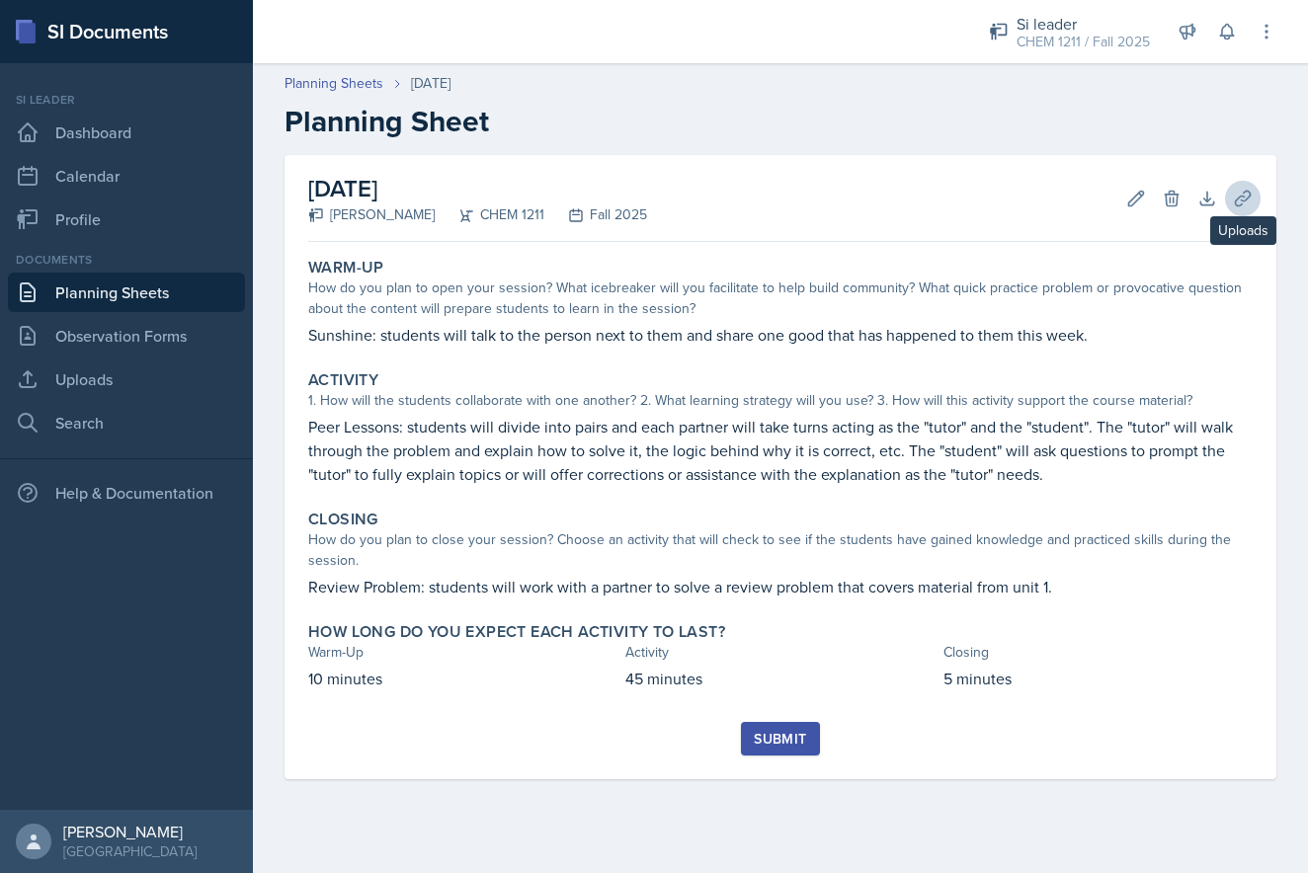
click at [843, 189] on icon at bounding box center [1243, 199] width 20 height 20
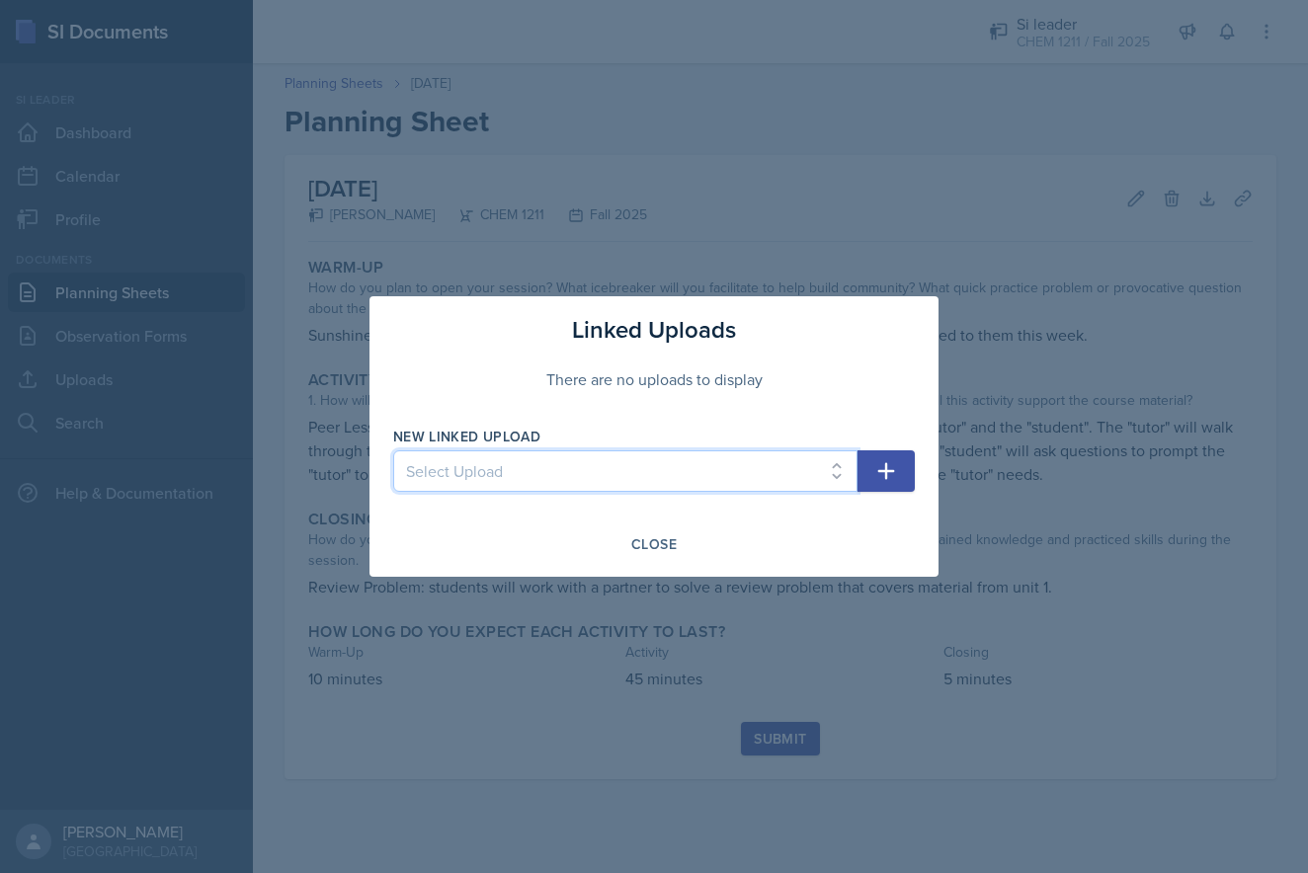
select select "c511ff27-14df-42d1-ab52-dba2dc2649d5"
click at [843, 455] on button "button" at bounding box center [885, 470] width 57 height 41
select select
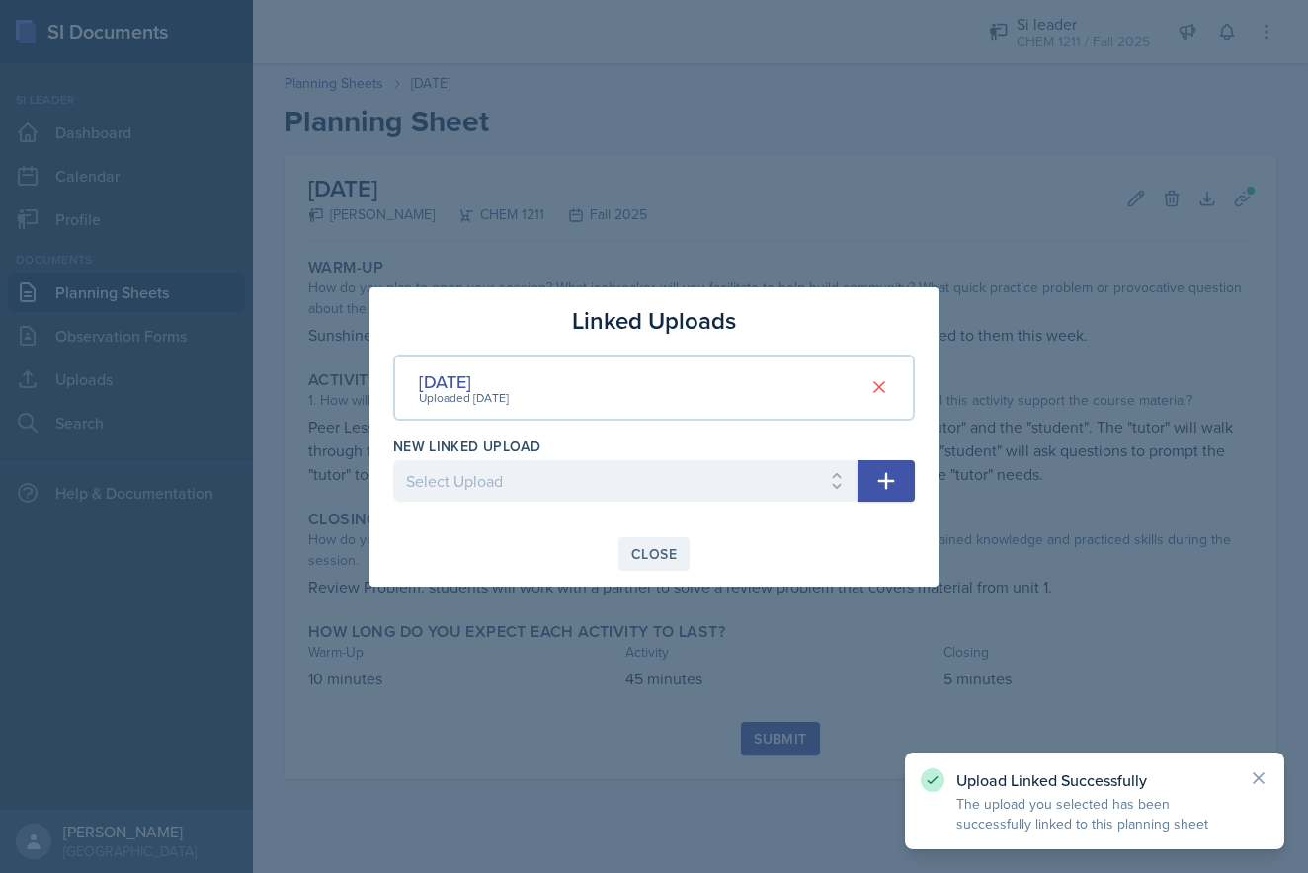
click at [660, 554] on div "Close" at bounding box center [653, 554] width 45 height 16
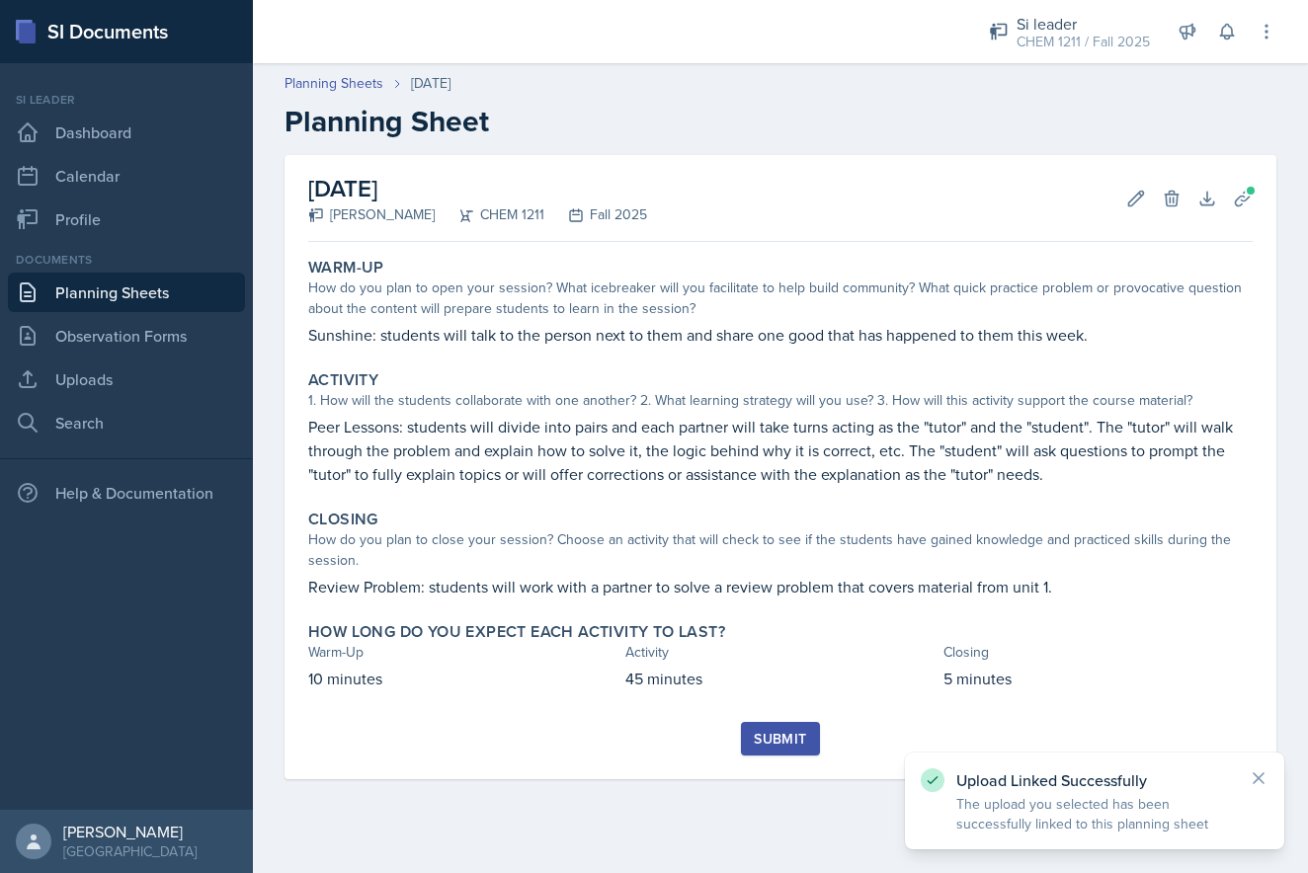
click at [773, 739] on div "Submit" at bounding box center [780, 739] width 52 height 16
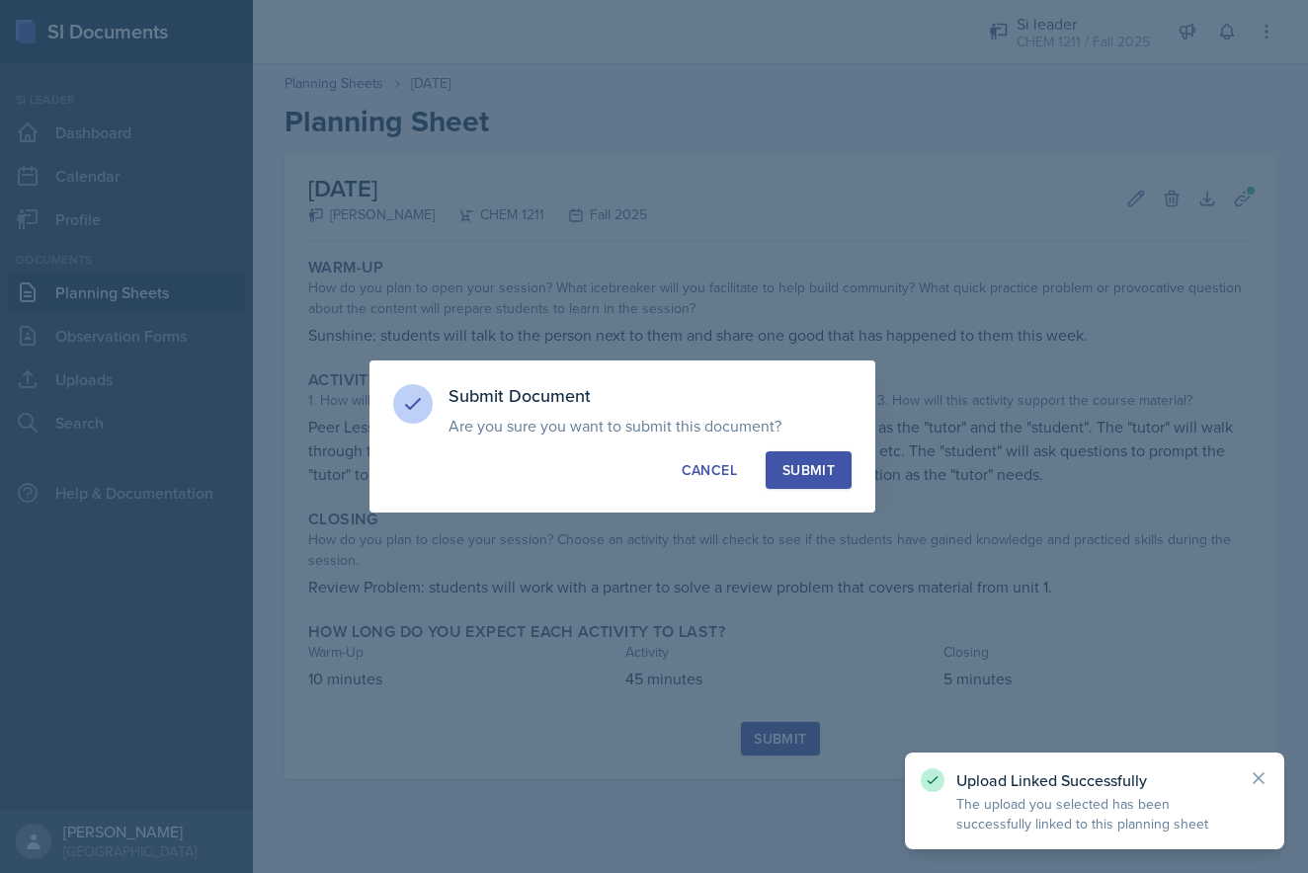
click at [819, 471] on div "Submit" at bounding box center [808, 470] width 52 height 20
